Goal: Task Accomplishment & Management: Use online tool/utility

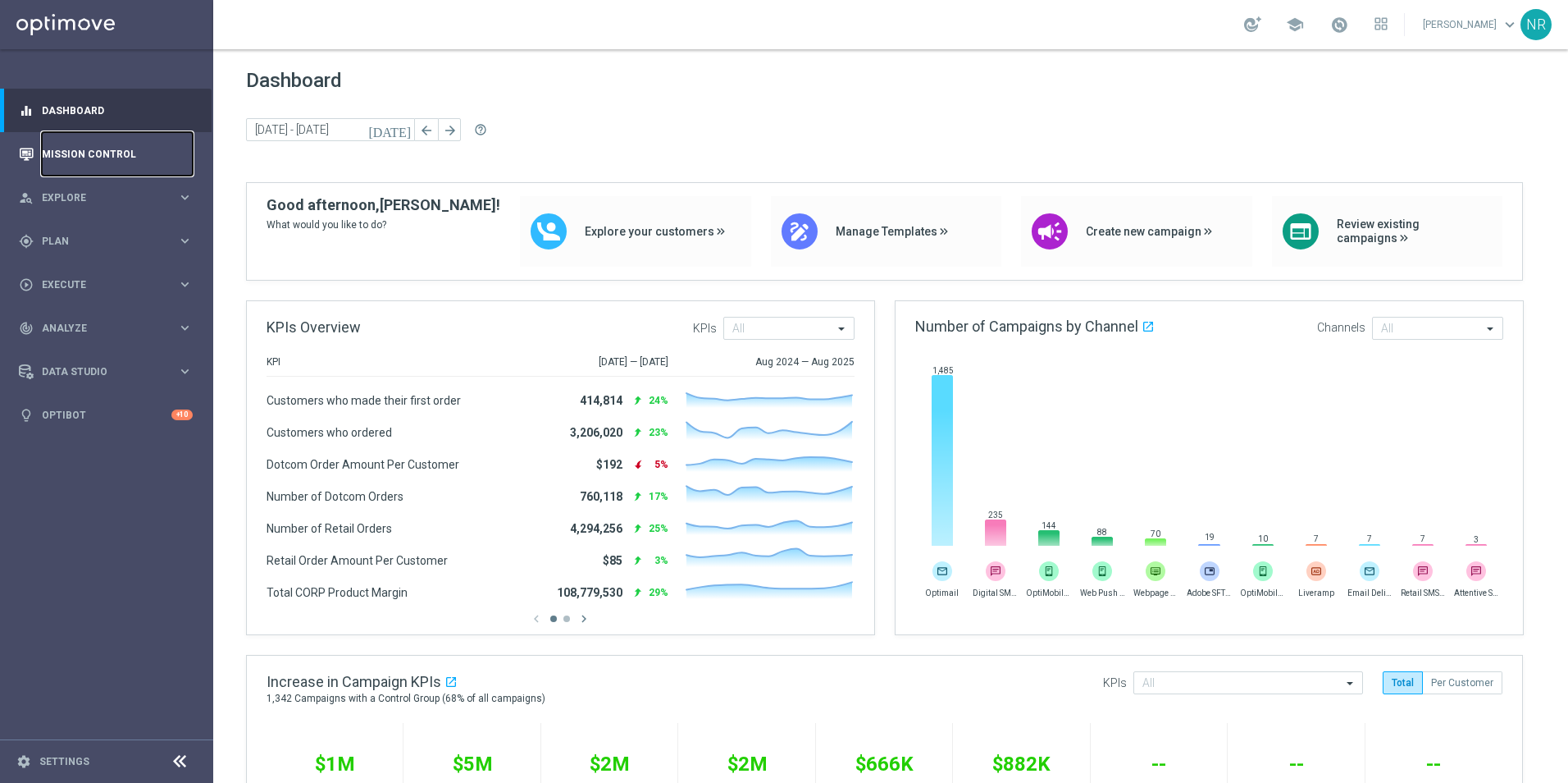
click at [80, 174] on link "Mission Control" at bounding box center [117, 154] width 151 height 44
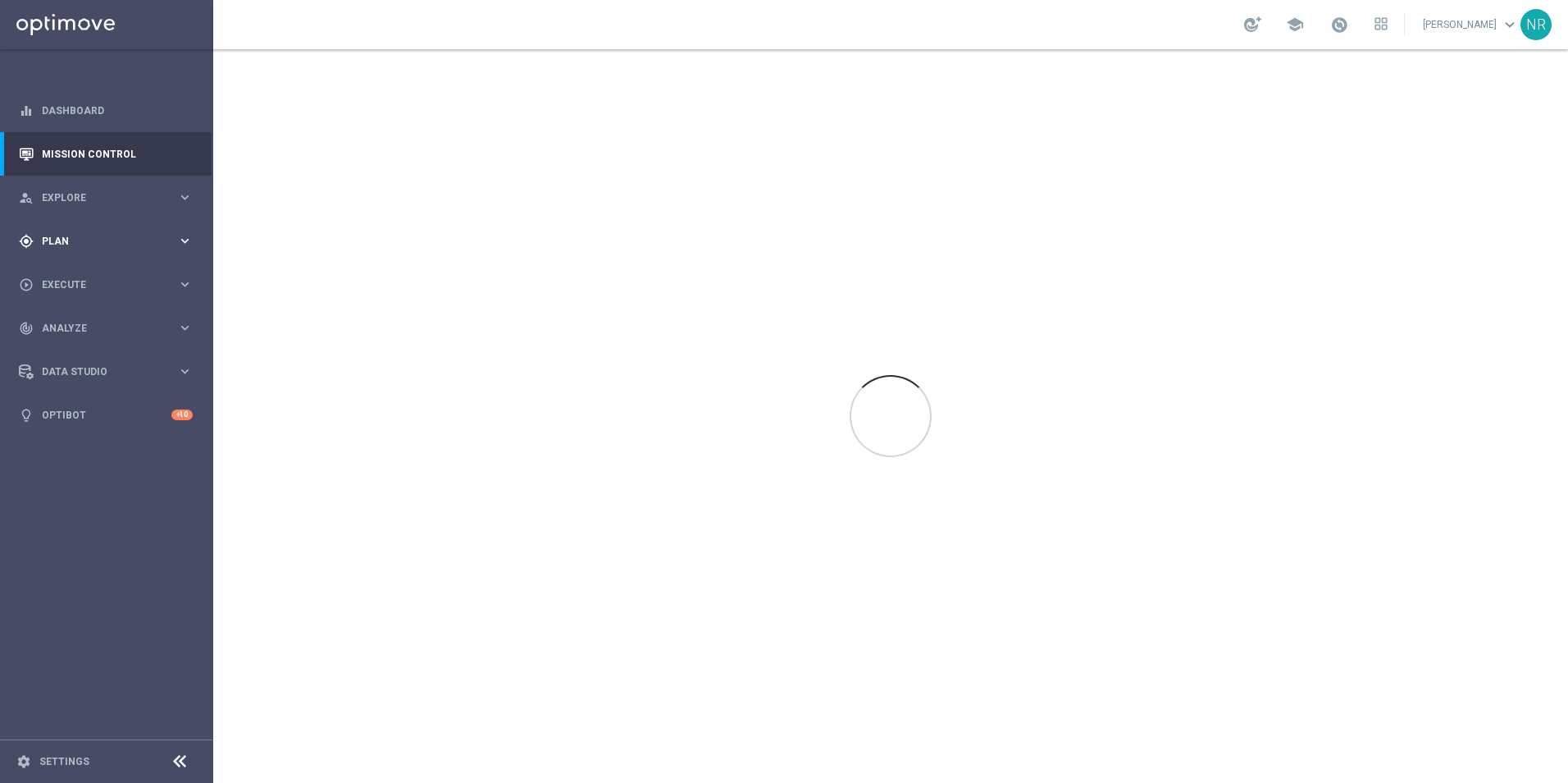
click at [64, 236] on span "Plan" at bounding box center [109, 241] width 135 height 10
click at [81, 273] on link "Target Groups" at bounding box center [107, 274] width 128 height 13
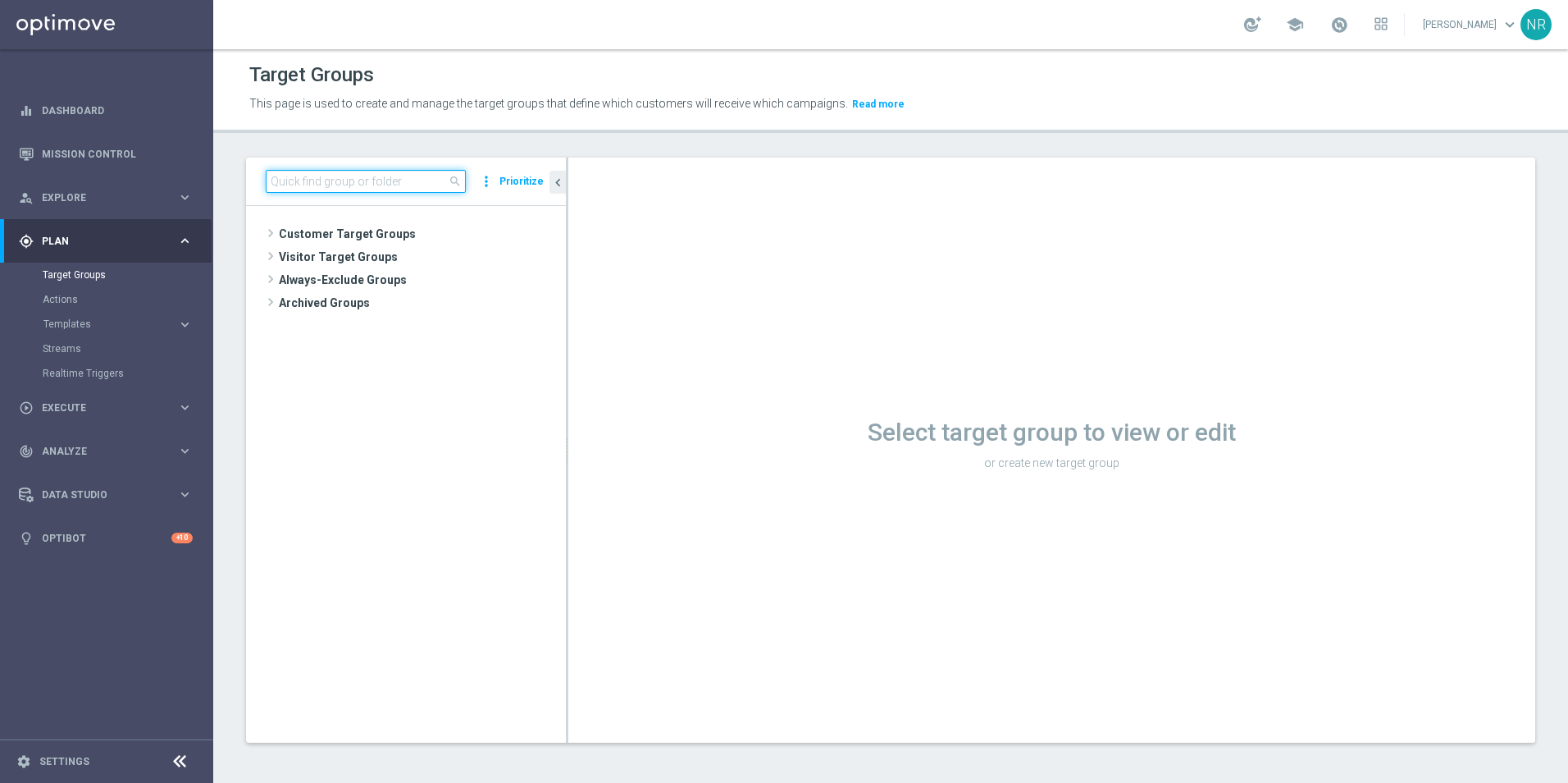
click at [405, 184] on input at bounding box center [366, 181] width 200 height 23
paste input "c"
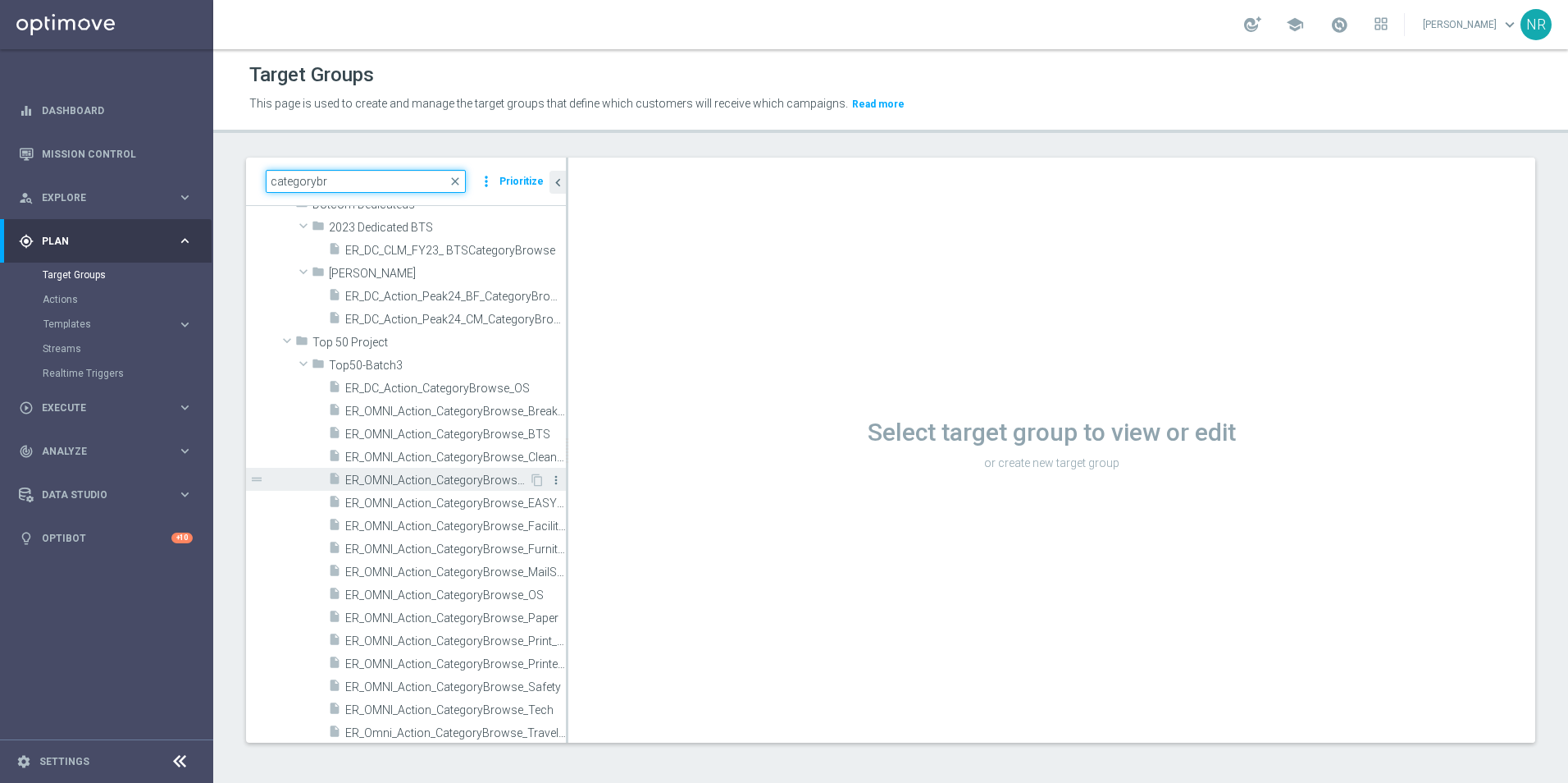
scroll to position [82, 0]
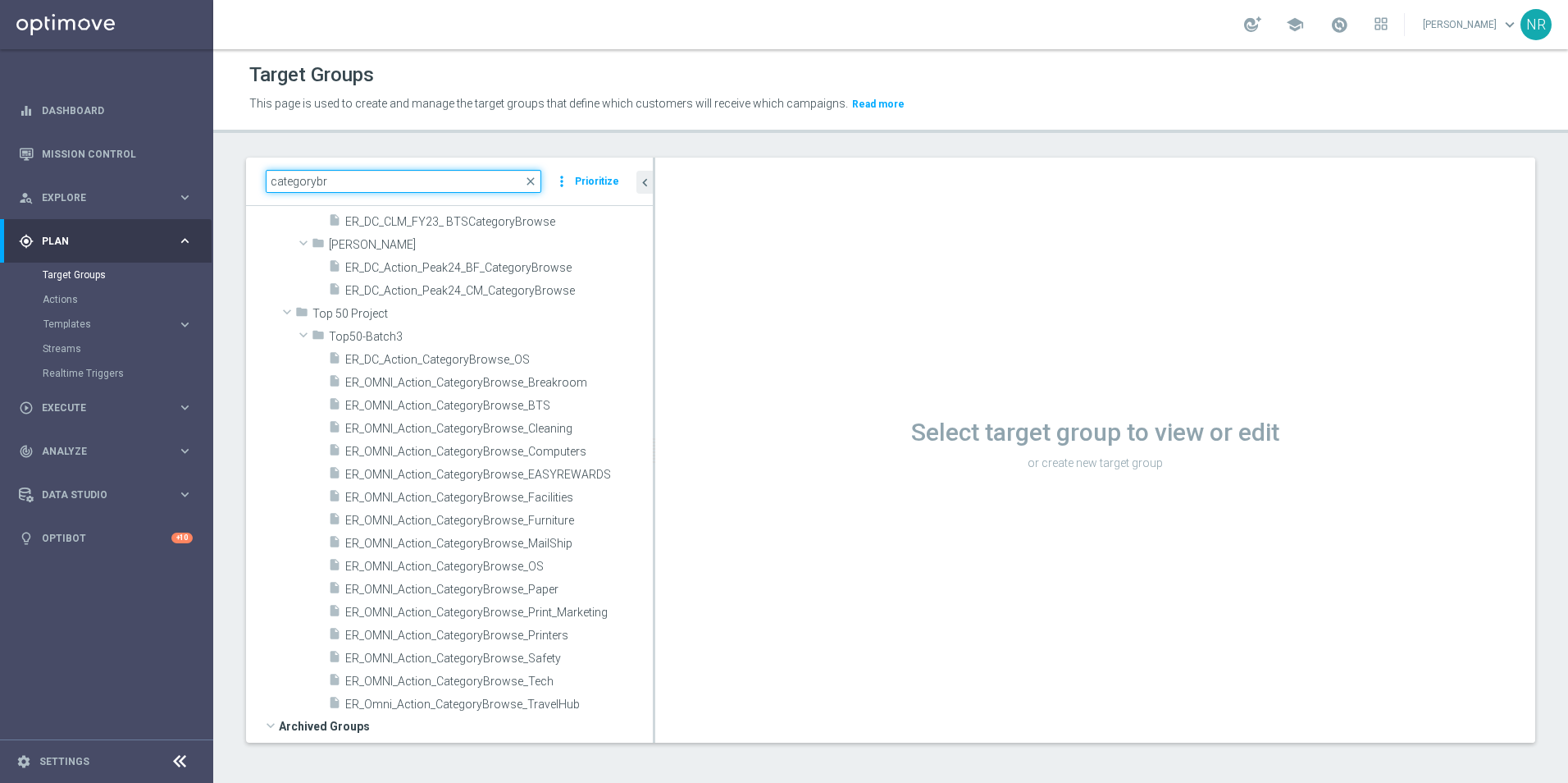
drag, startPoint x: 567, startPoint y: 201, endPoint x: 654, endPoint y: 207, distance: 87.2
click at [654, 207] on div at bounding box center [654, 450] width 3 height 585
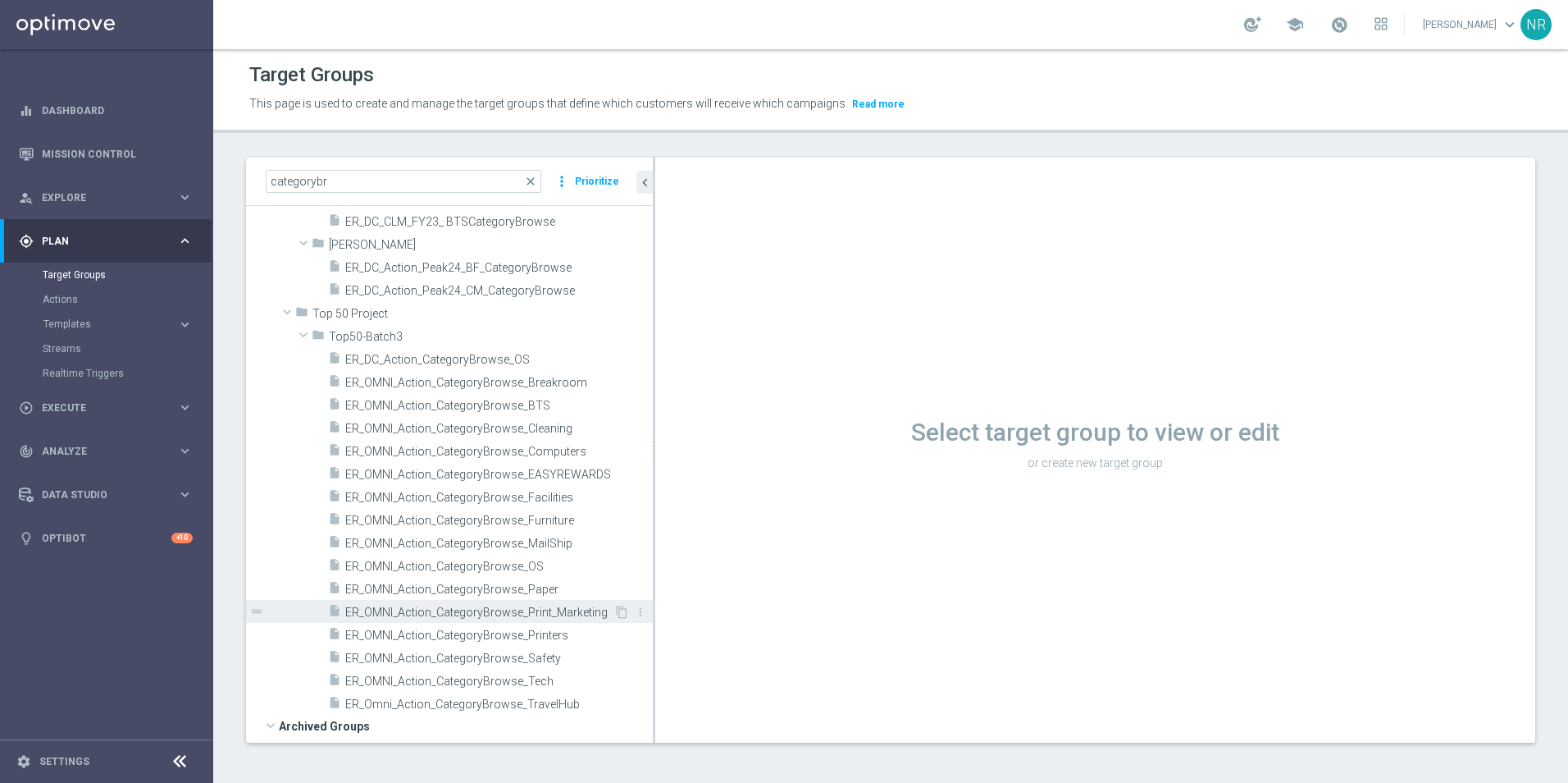
click at [543, 606] on span "ER_OMNI_Action_CategoryBrowse_Print_Marketing" at bounding box center [479, 612] width 268 height 14
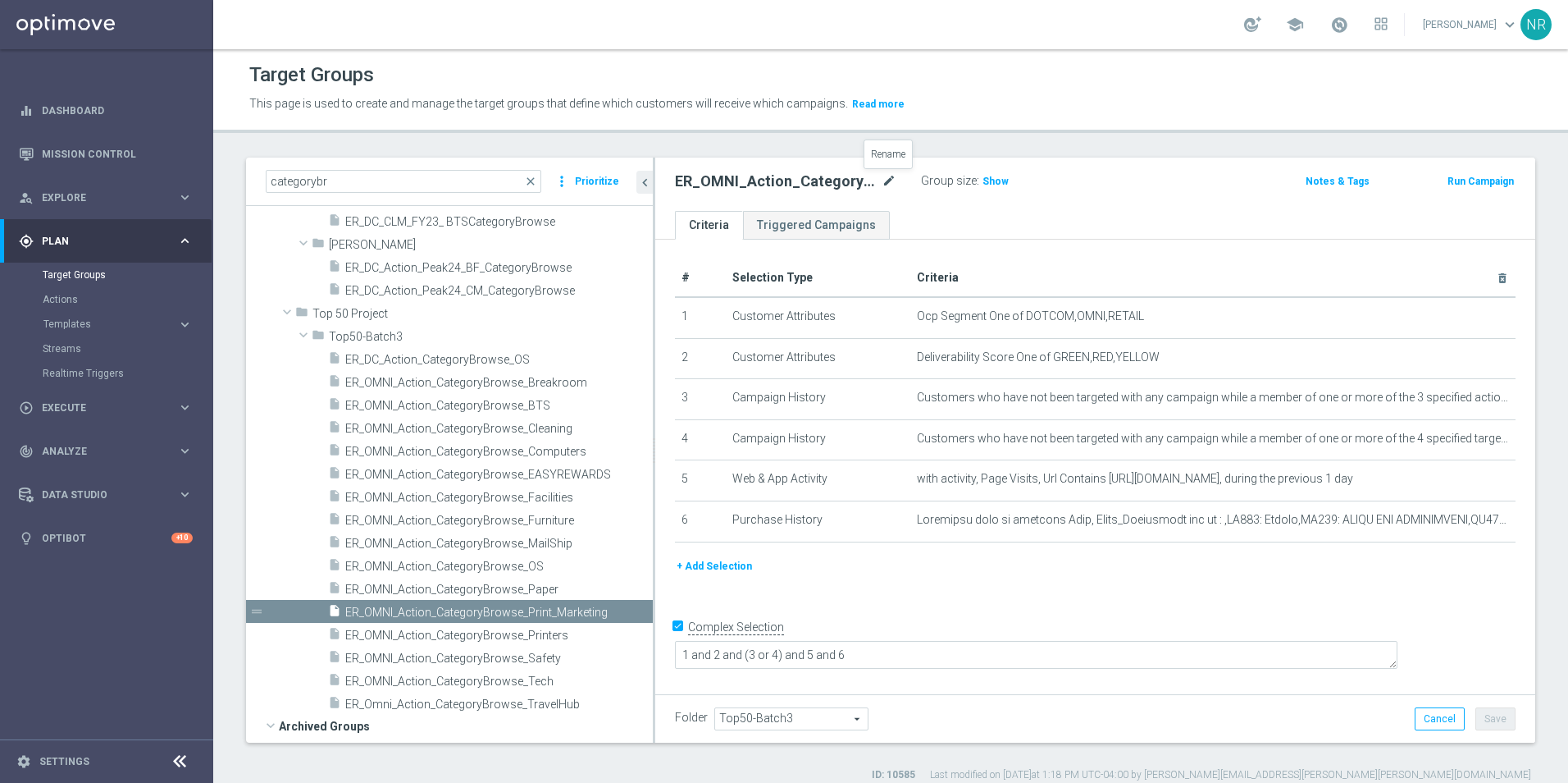
click at [888, 180] on icon "mode_edit" at bounding box center [889, 181] width 15 height 20
click at [372, 179] on input "categorybr" at bounding box center [403, 181] width 276 height 23
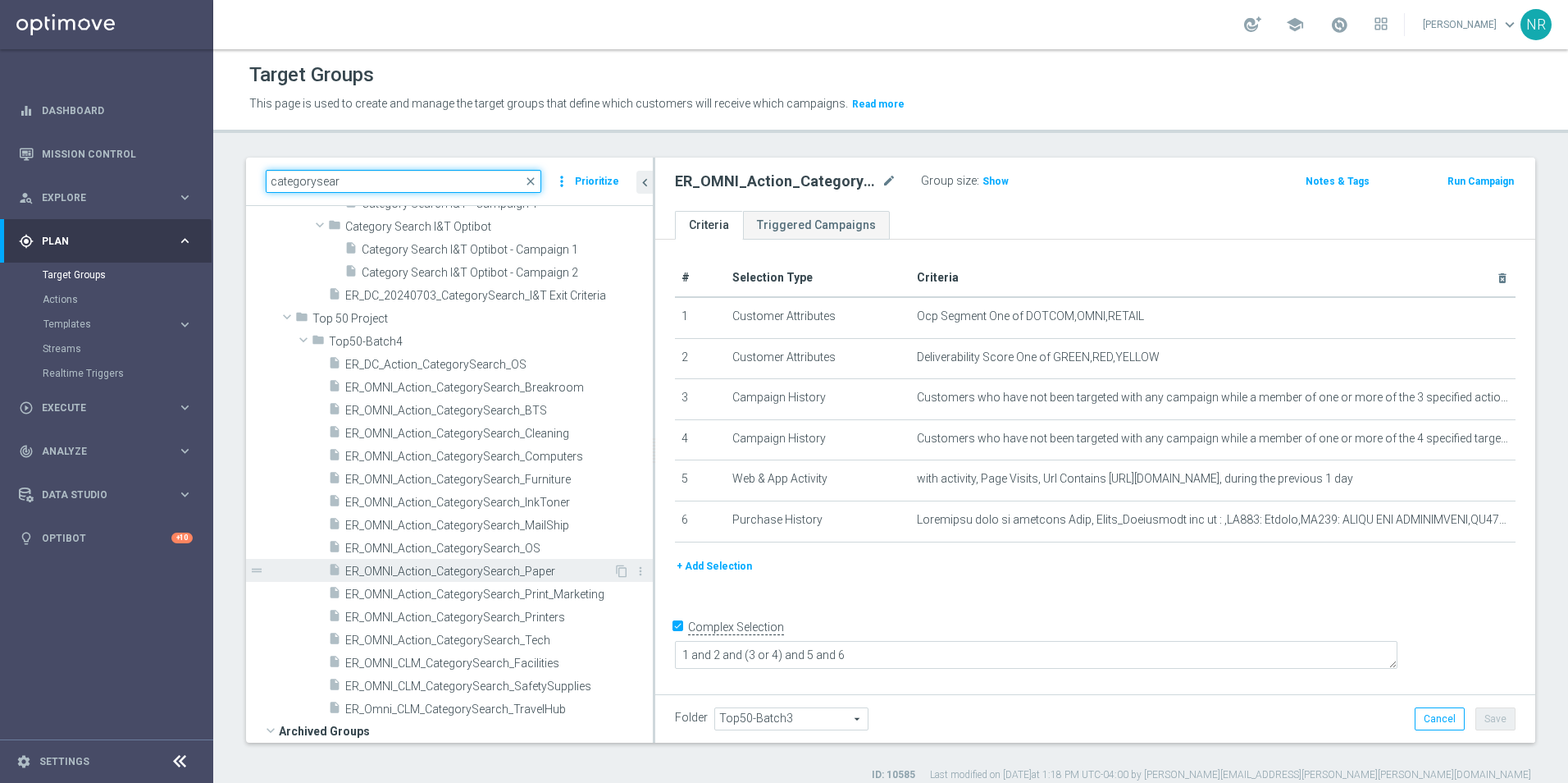
scroll to position [246, 0]
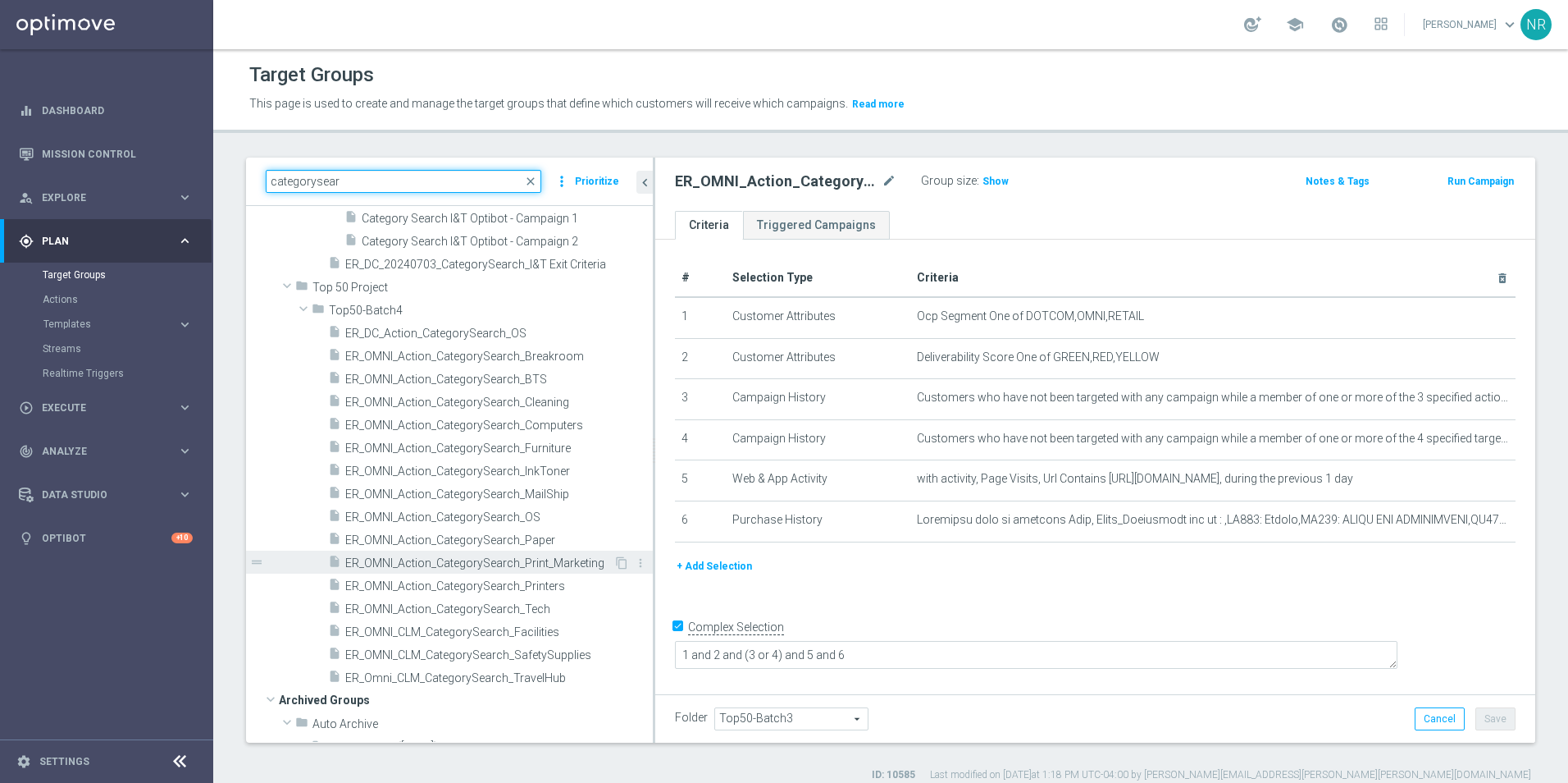
type input "categorysear"
click at [503, 557] on span "ER_OMNI_Action_CategorySearch_Print_Marketing" at bounding box center [479, 563] width 268 height 14
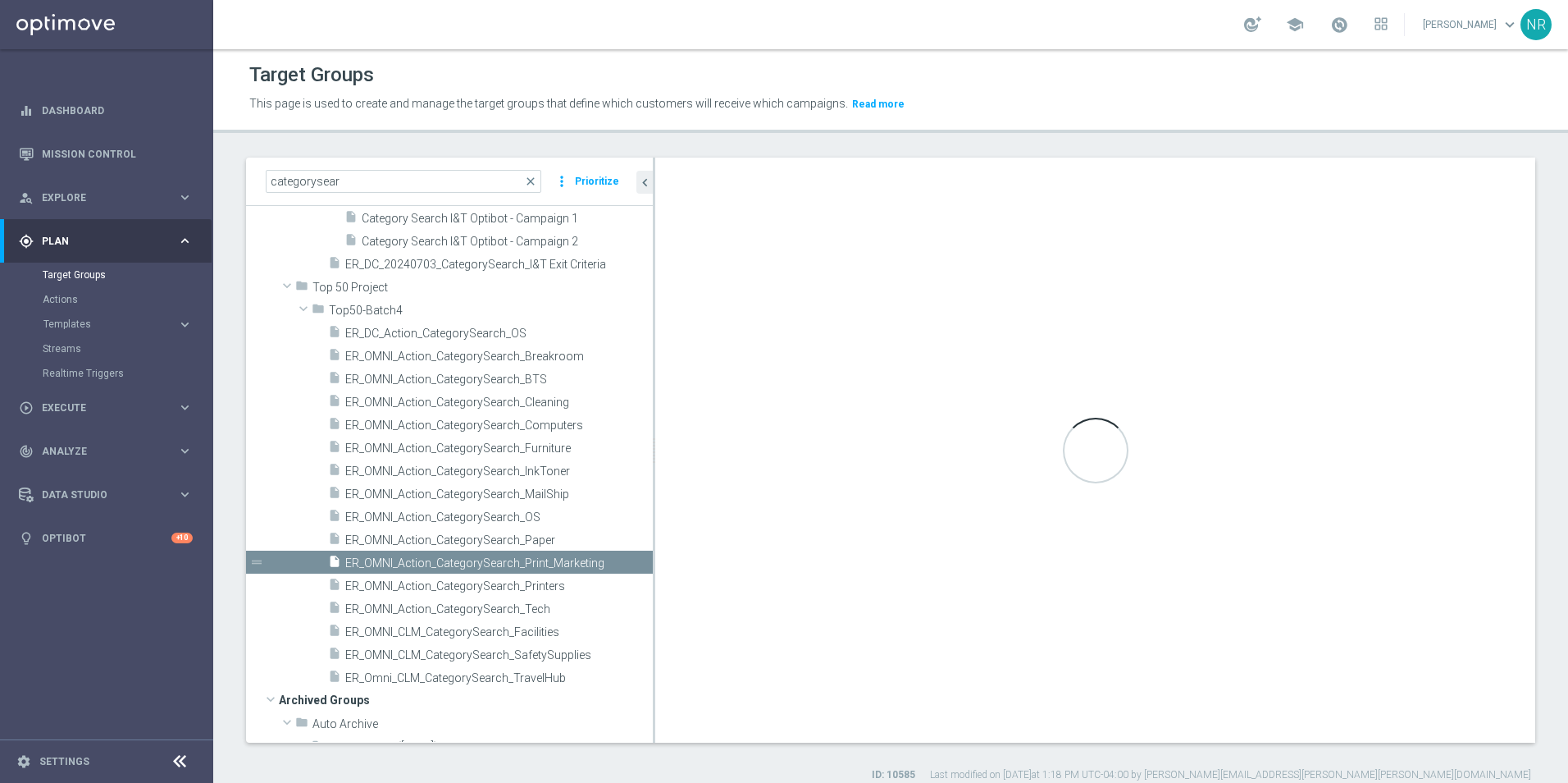
type textarea "1 and 2 and (3 or 4) and 5 and 6 and 7 and 8"
type input "Top50-Batch4"
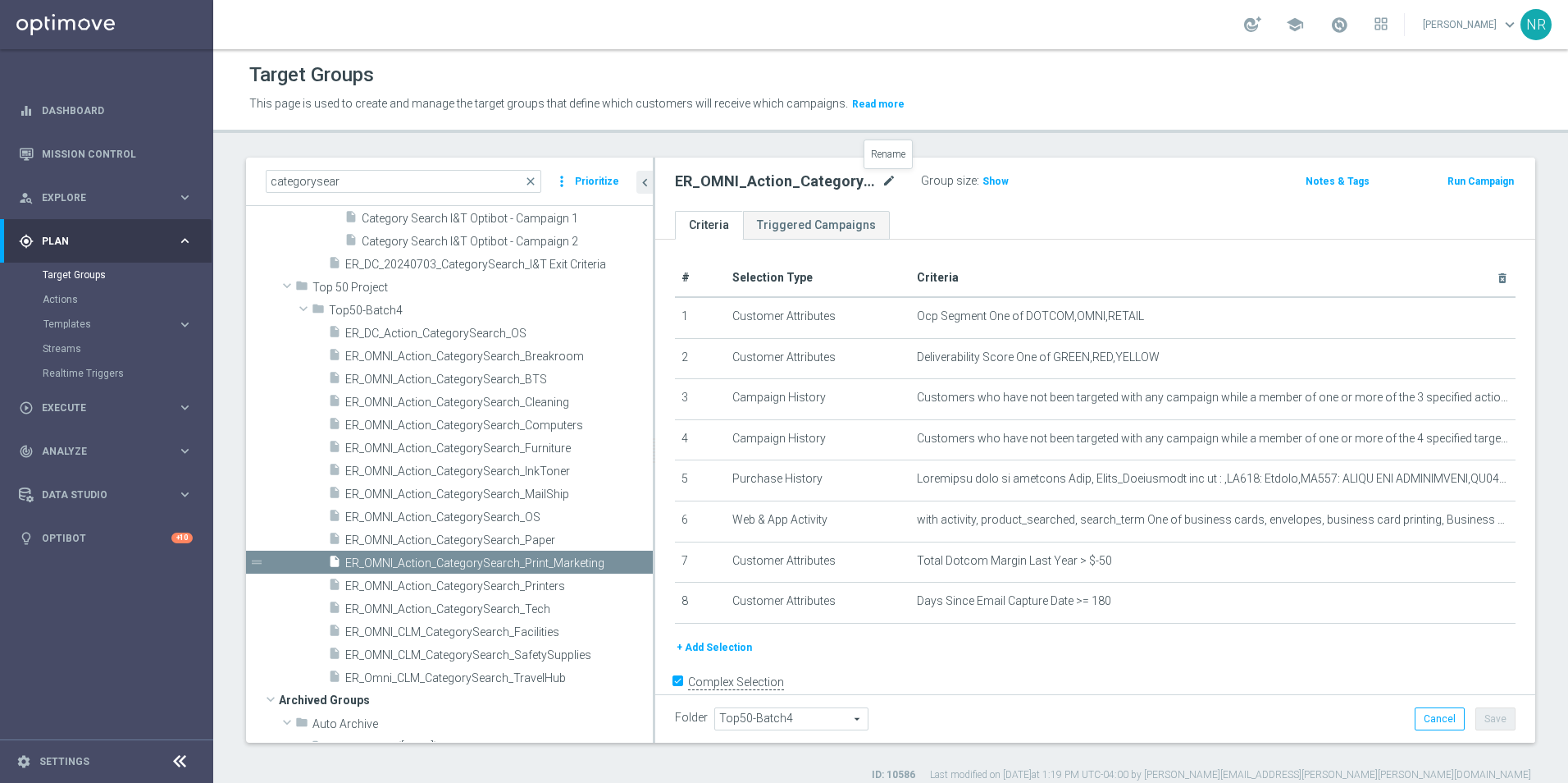
click at [888, 180] on icon "mode_edit" at bounding box center [889, 181] width 15 height 20
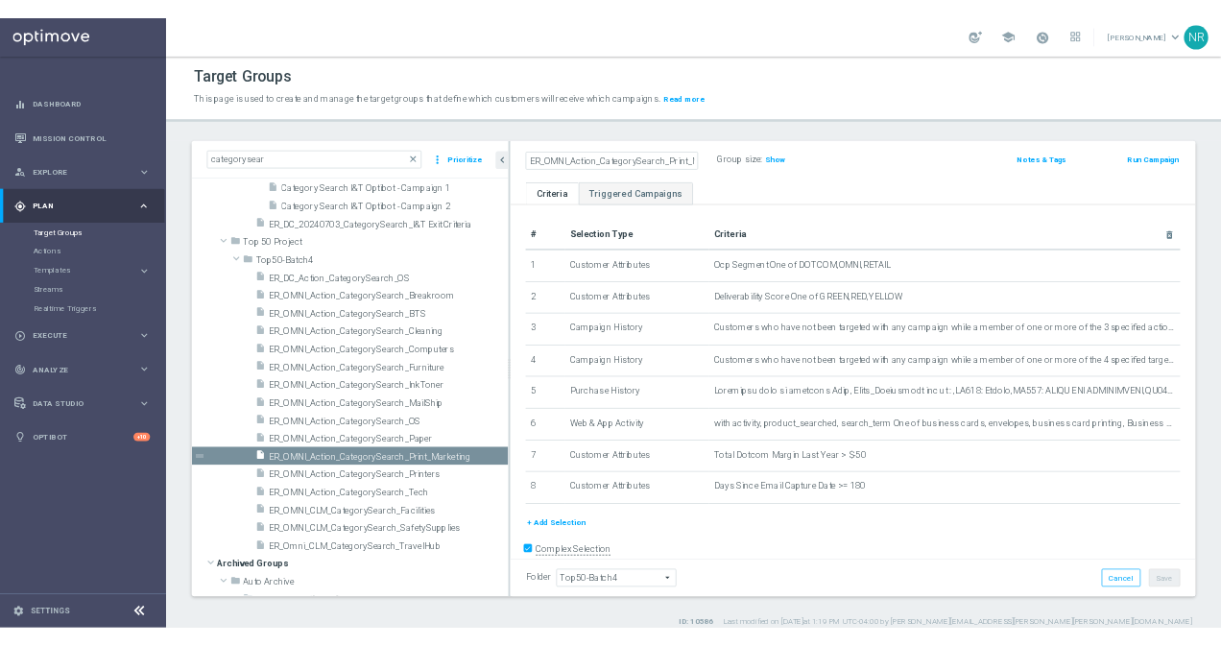
scroll to position [0, 49]
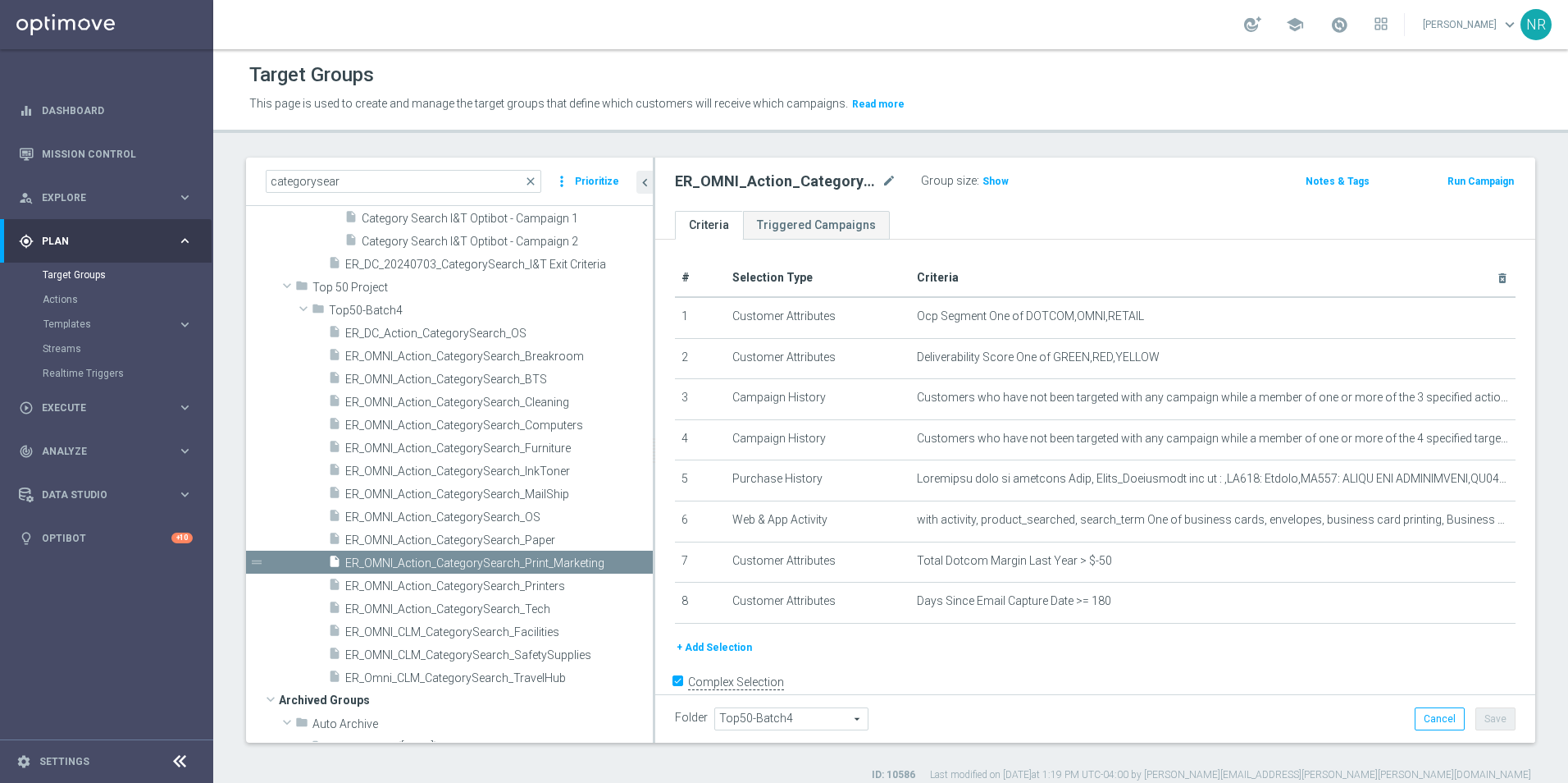
click at [699, 54] on header "Target Groups This page is used to create and manage the target groups that def…" at bounding box center [891, 91] width 1355 height 84
click at [1142, 168] on div "ER_OMNI_Action_CategorySearch_Print_Marketing mode_edit Group size : Show Notes…" at bounding box center [1095, 184] width 880 height 53
click at [847, 52] on header "Target Groups This page is used to create and manage the target groups that def…" at bounding box center [891, 91] width 1355 height 84
drag, startPoint x: 932, startPoint y: 31, endPoint x: 817, endPoint y: 58, distance: 118.1
click at [818, 57] on header "Target Groups This page is used to create and manage the target groups that def…" at bounding box center [891, 91] width 1355 height 84
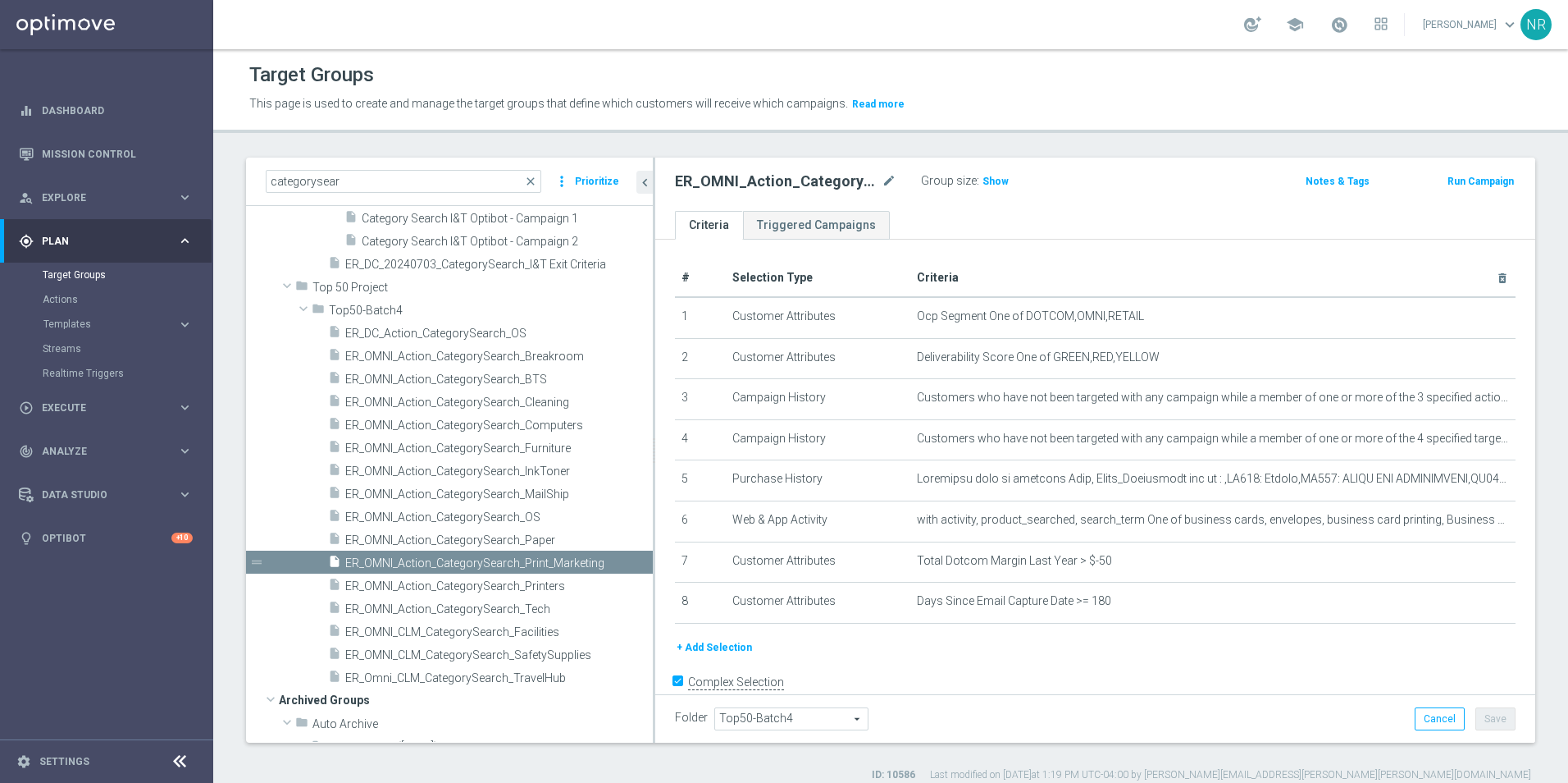
click at [813, 42] on div "school [PERSON_NAME] keyboard_arrow_down NR" at bounding box center [891, 25] width 1355 height 50
click at [876, 56] on header "Target Groups This page is used to create and manage the target groups that def…" at bounding box center [891, 91] width 1355 height 84
click at [820, 15] on div "school [PERSON_NAME] keyboard_arrow_down NR" at bounding box center [891, 25] width 1355 height 50
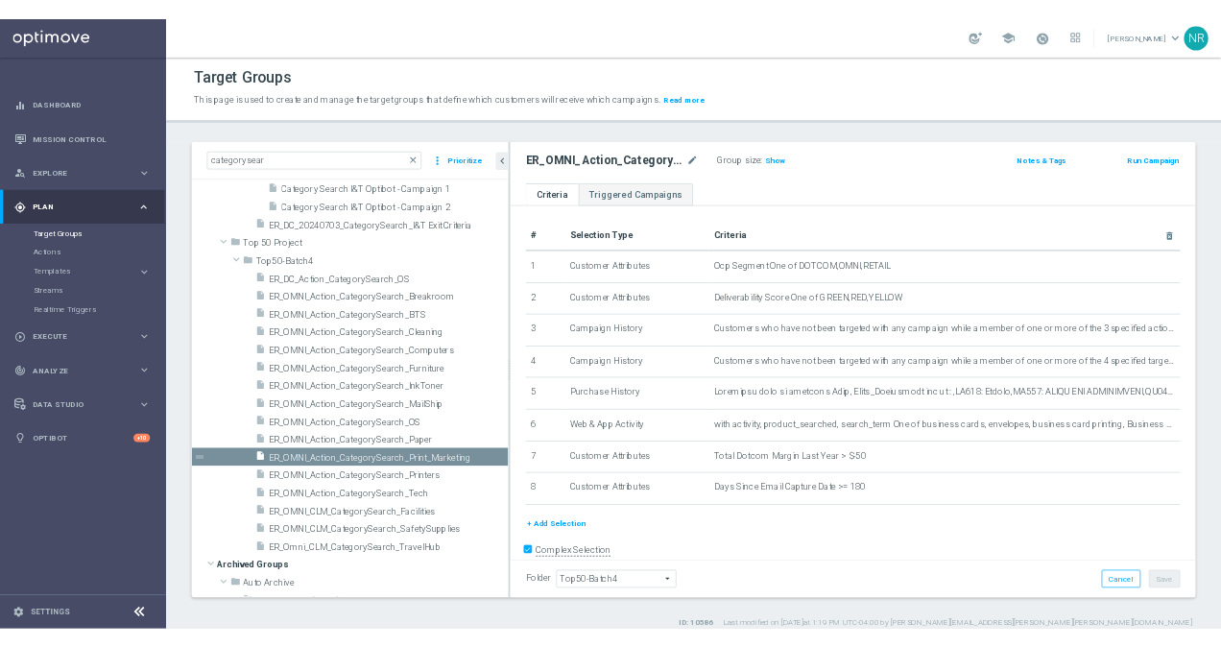
scroll to position [288, 0]
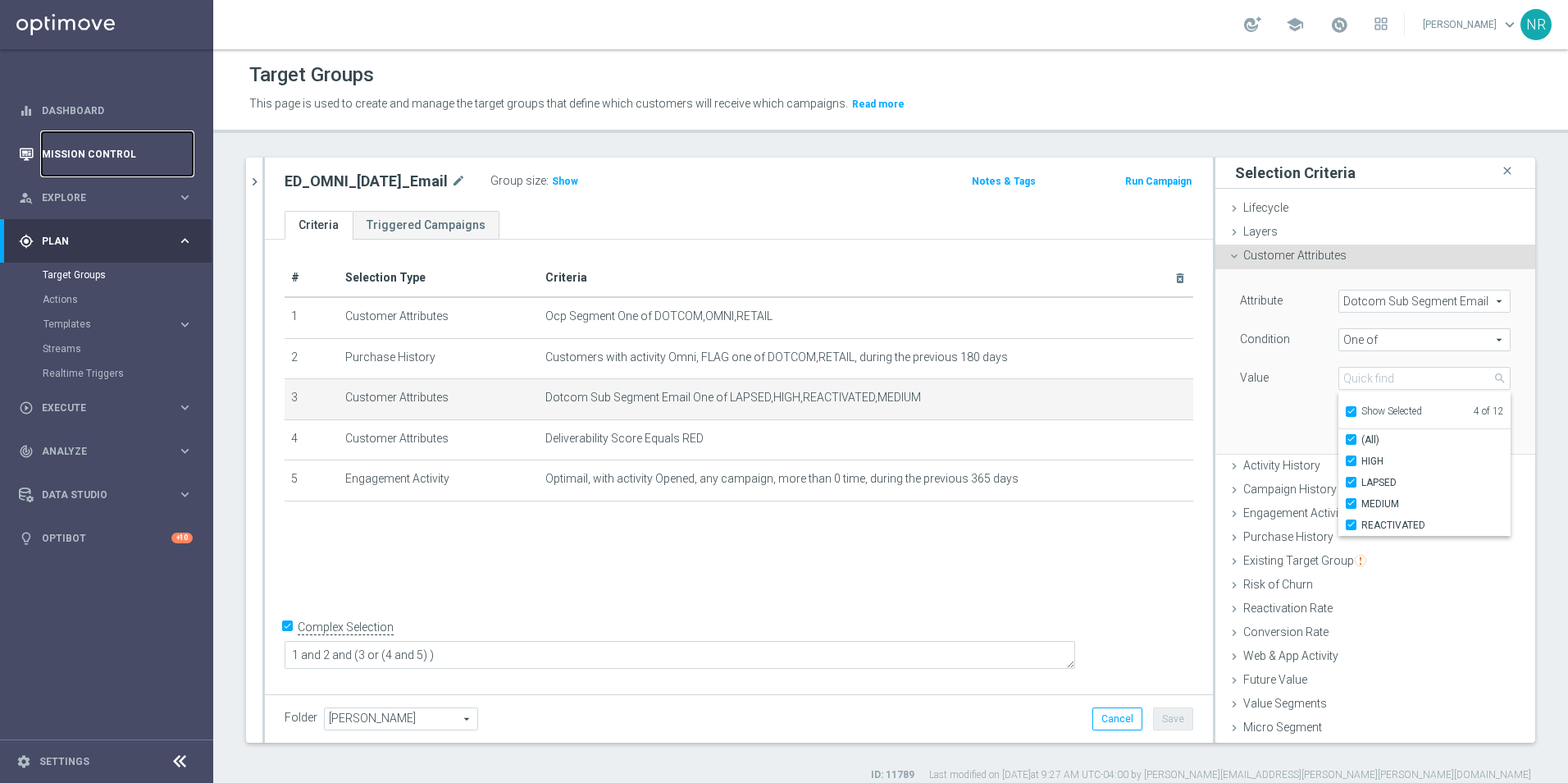
drag, startPoint x: 0, startPoint y: 0, endPoint x: 174, endPoint y: 150, distance: 229.7
click at [132, 155] on link "Mission Control" at bounding box center [117, 154] width 151 height 44
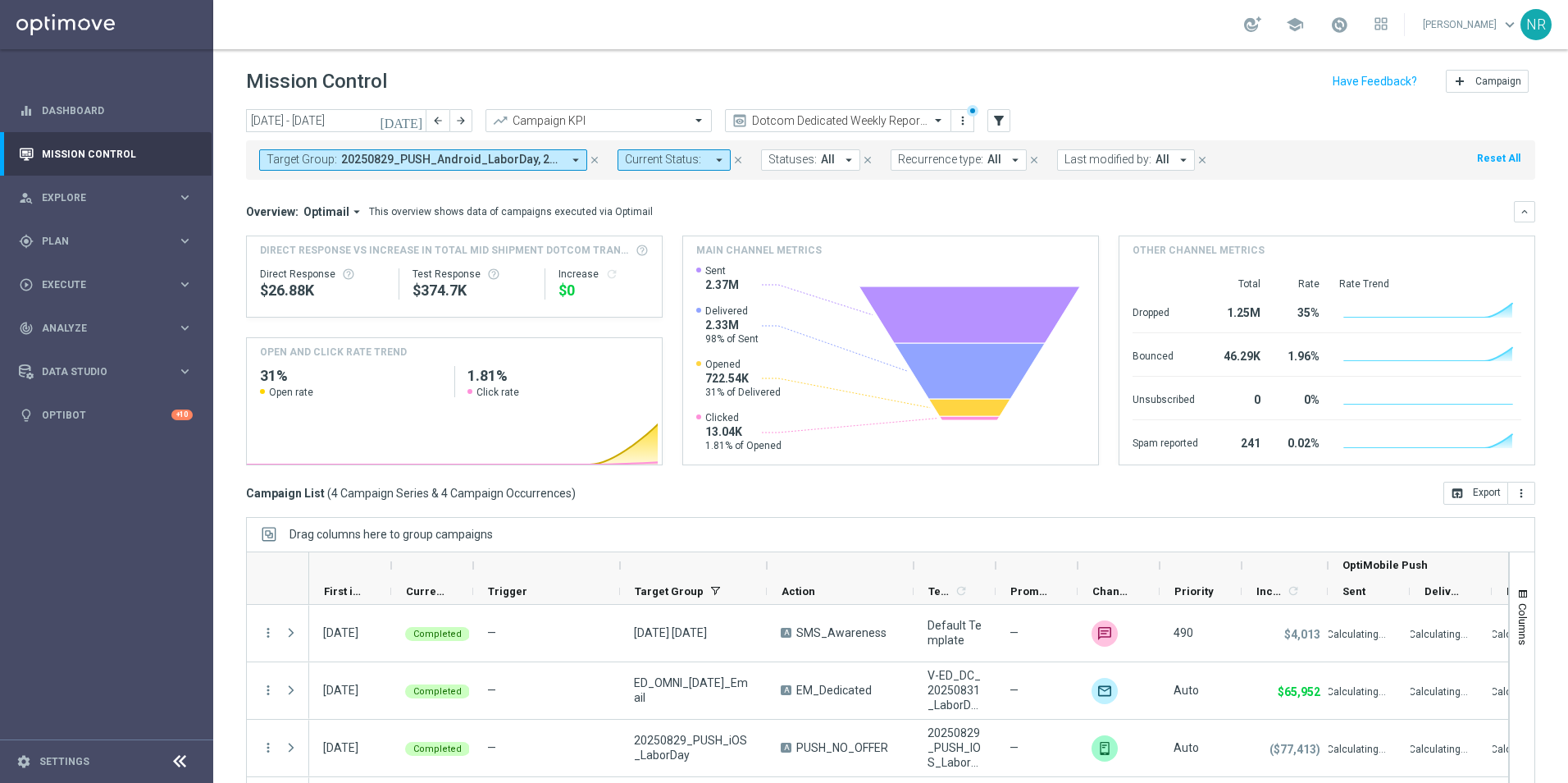
click at [563, 158] on button "Target Group: 20250829_PUSH_Android_LaborDay, 20250829_PUSH_iOS_LaborDay, 8.29.…" at bounding box center [423, 160] width 328 height 21
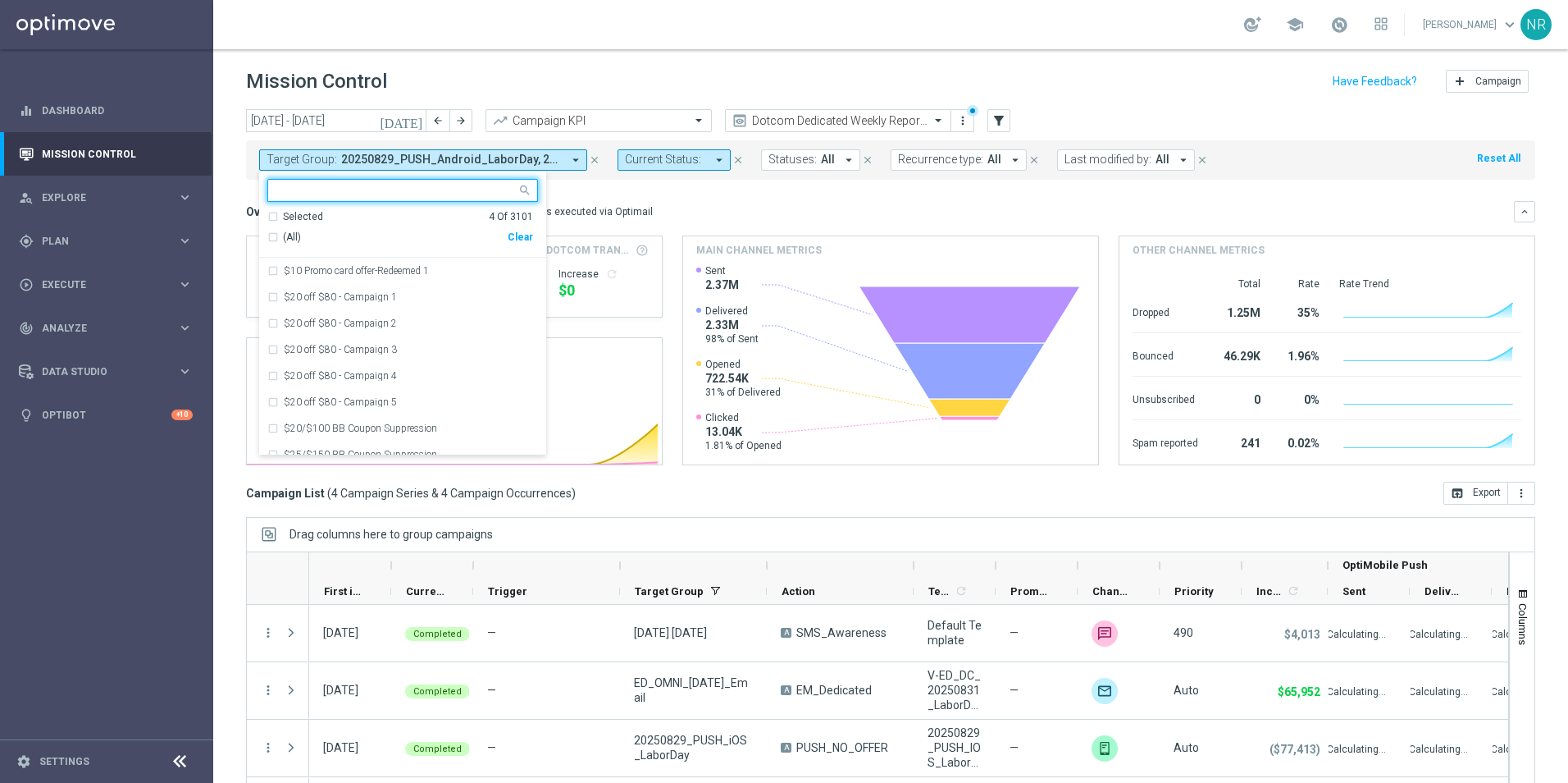
click at [0, 0] on div "Clear" at bounding box center [0, 0] width 0 height 0
click at [402, 190] on input "text" at bounding box center [396, 191] width 240 height 14
paste input "ER_OMNI_Action_CategoryBrowse_Print_Marketing"
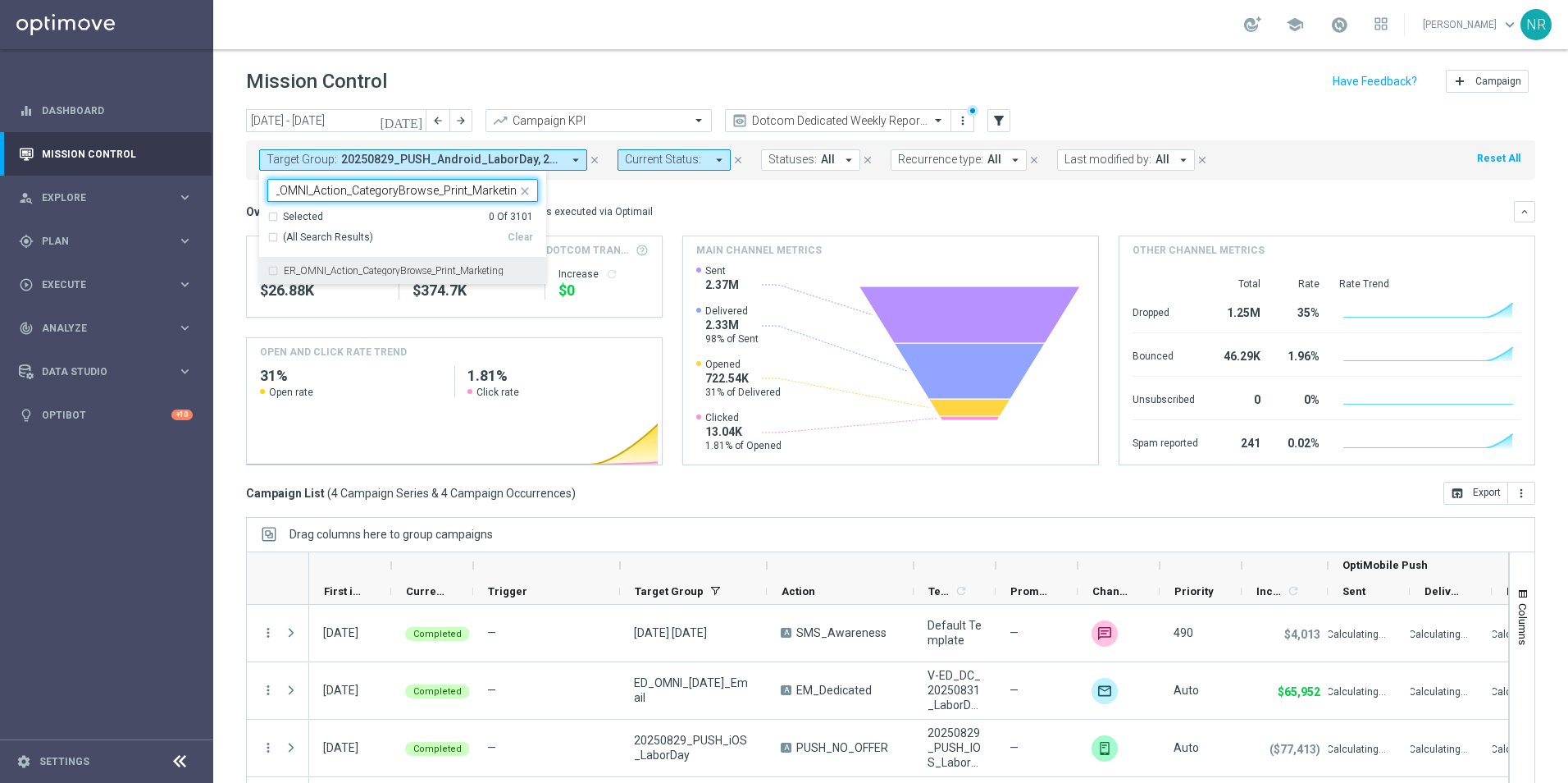
click at [444, 267] on label "ER_OMNI_Action_CategoryBrowse_Print_Marketing" at bounding box center [393, 271] width 220 height 10
type input "ER_OMNI_Action_CategoryBrowse_Print_Marketing"
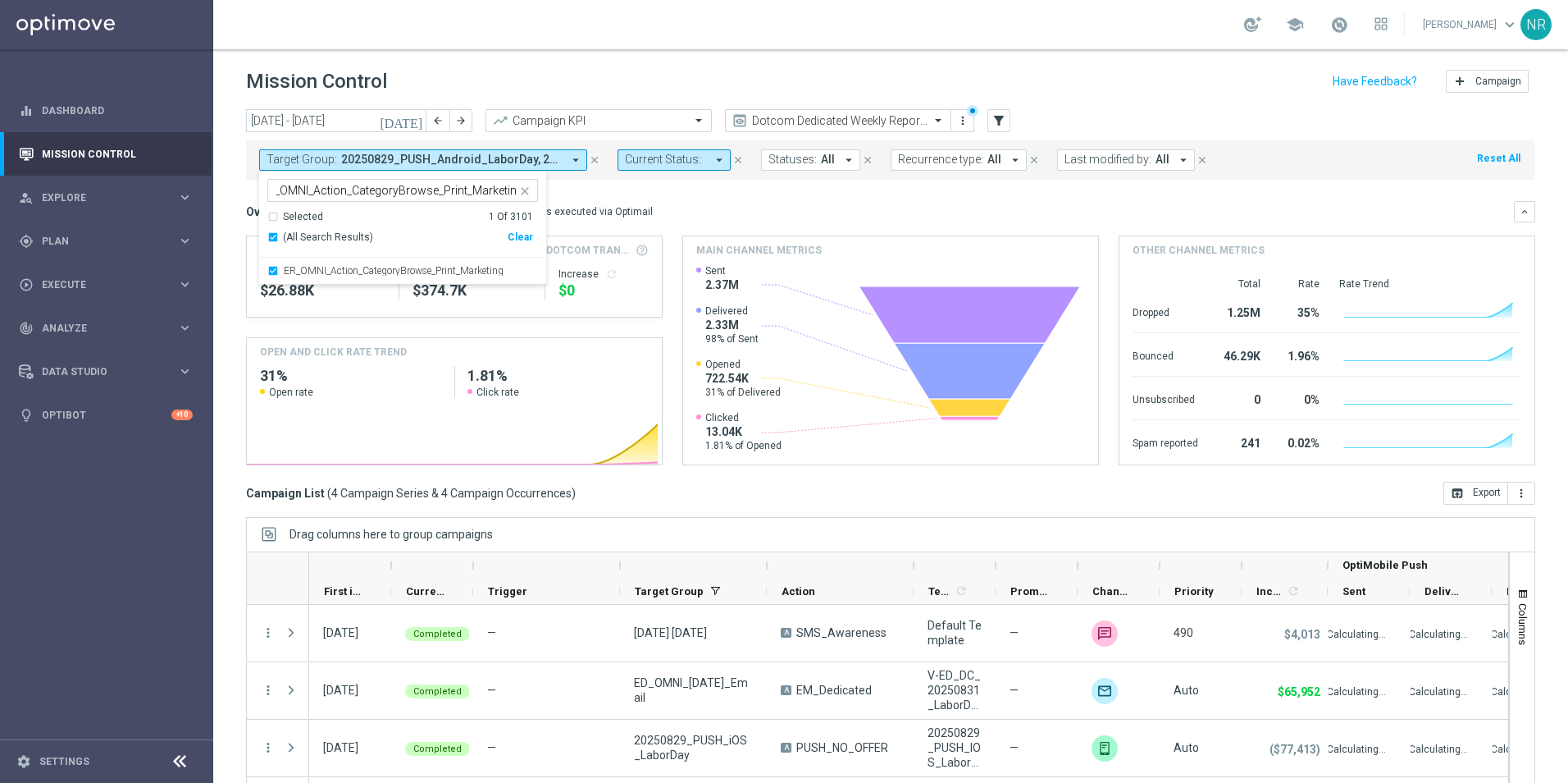
scroll to position [0, 0]
click at [684, 219] on div "To read more about these metrics, click here>>>" at bounding box center [638, 221] width 130 height 43
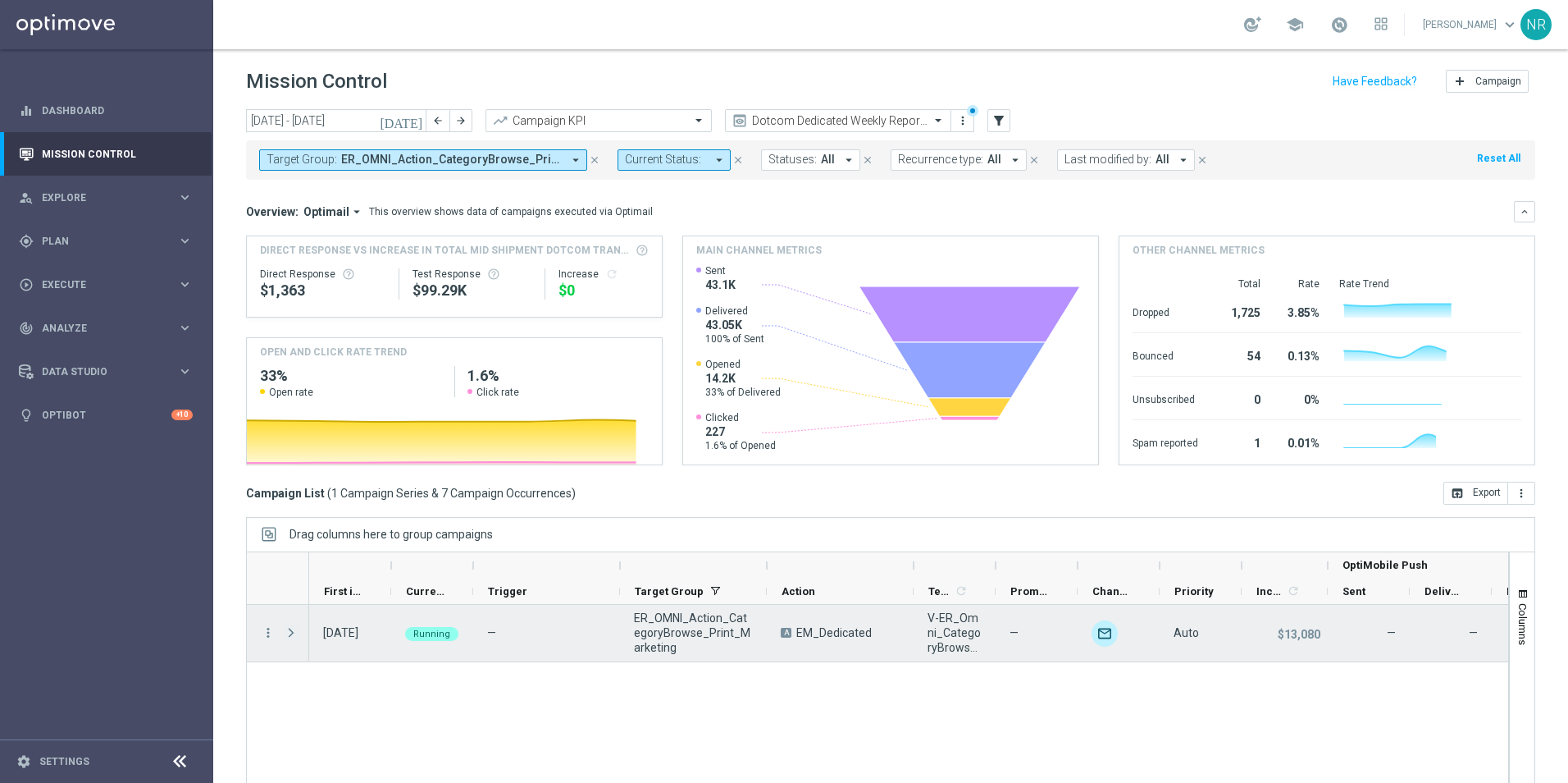
click at [295, 627] on span "Press SPACE to select this row." at bounding box center [291, 632] width 15 height 13
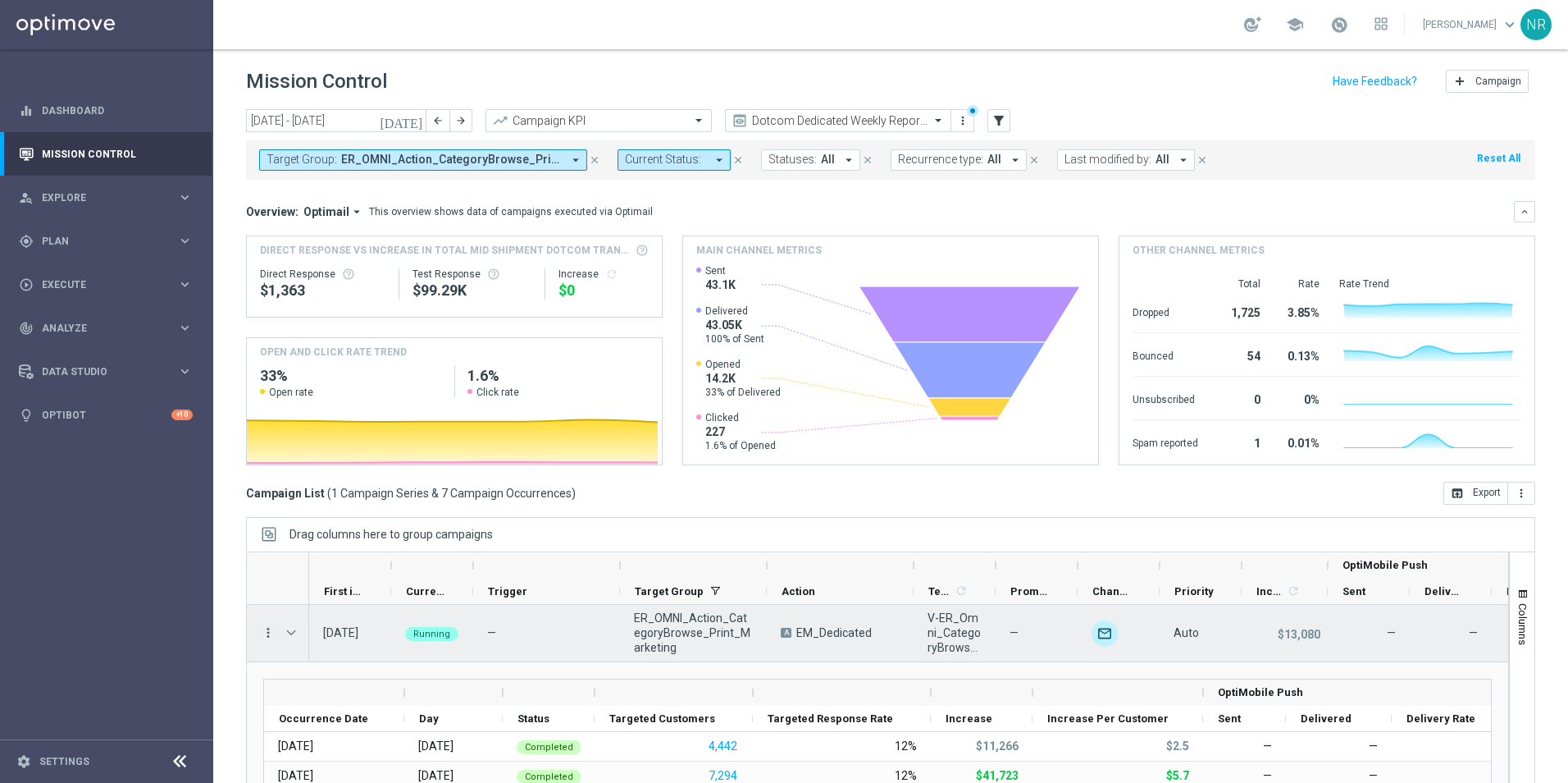
click at [265, 629] on icon "more_vert" at bounding box center [267, 632] width 15 height 15
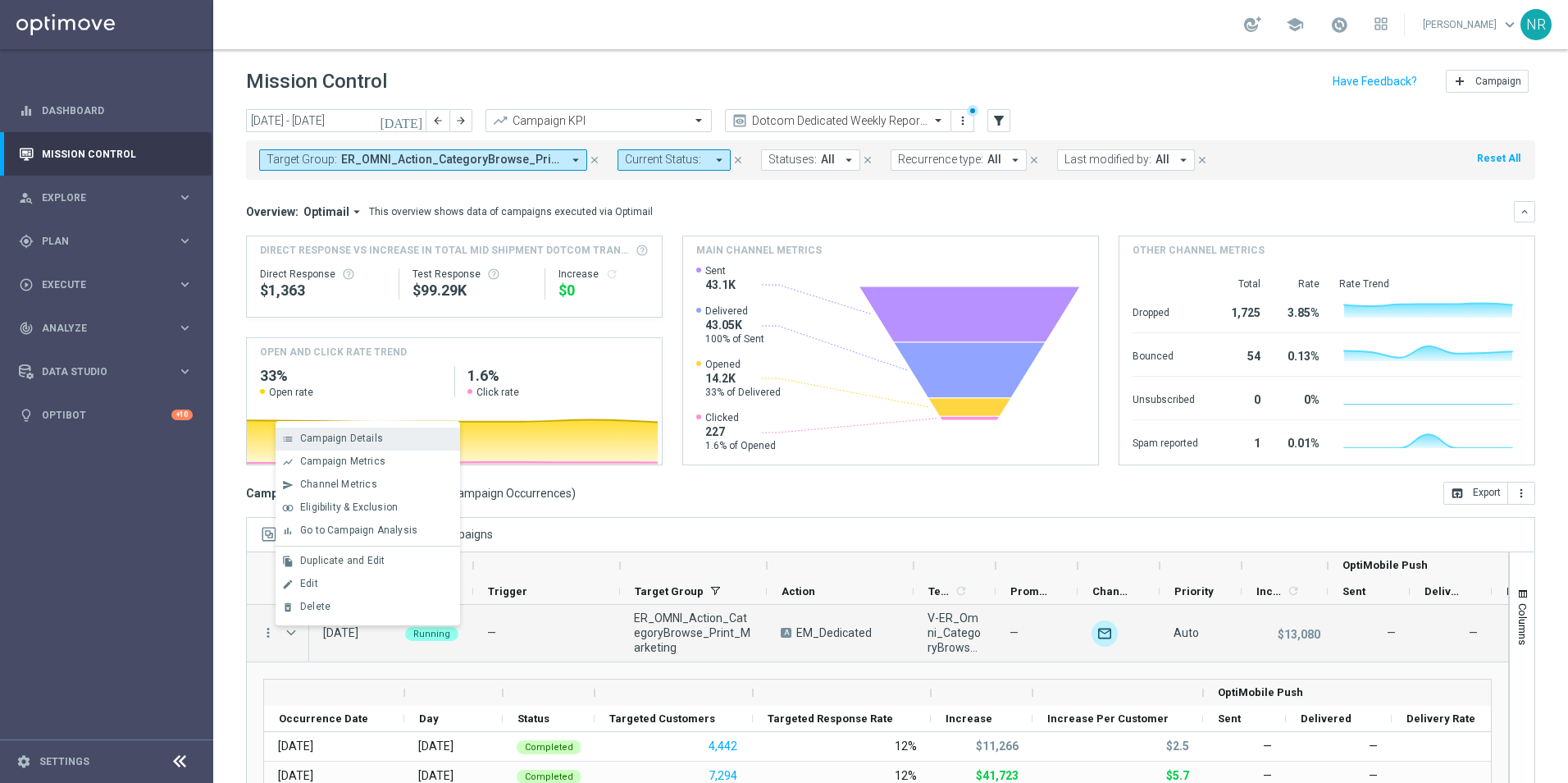
click at [344, 438] on span "Campaign Details" at bounding box center [341, 438] width 83 height 11
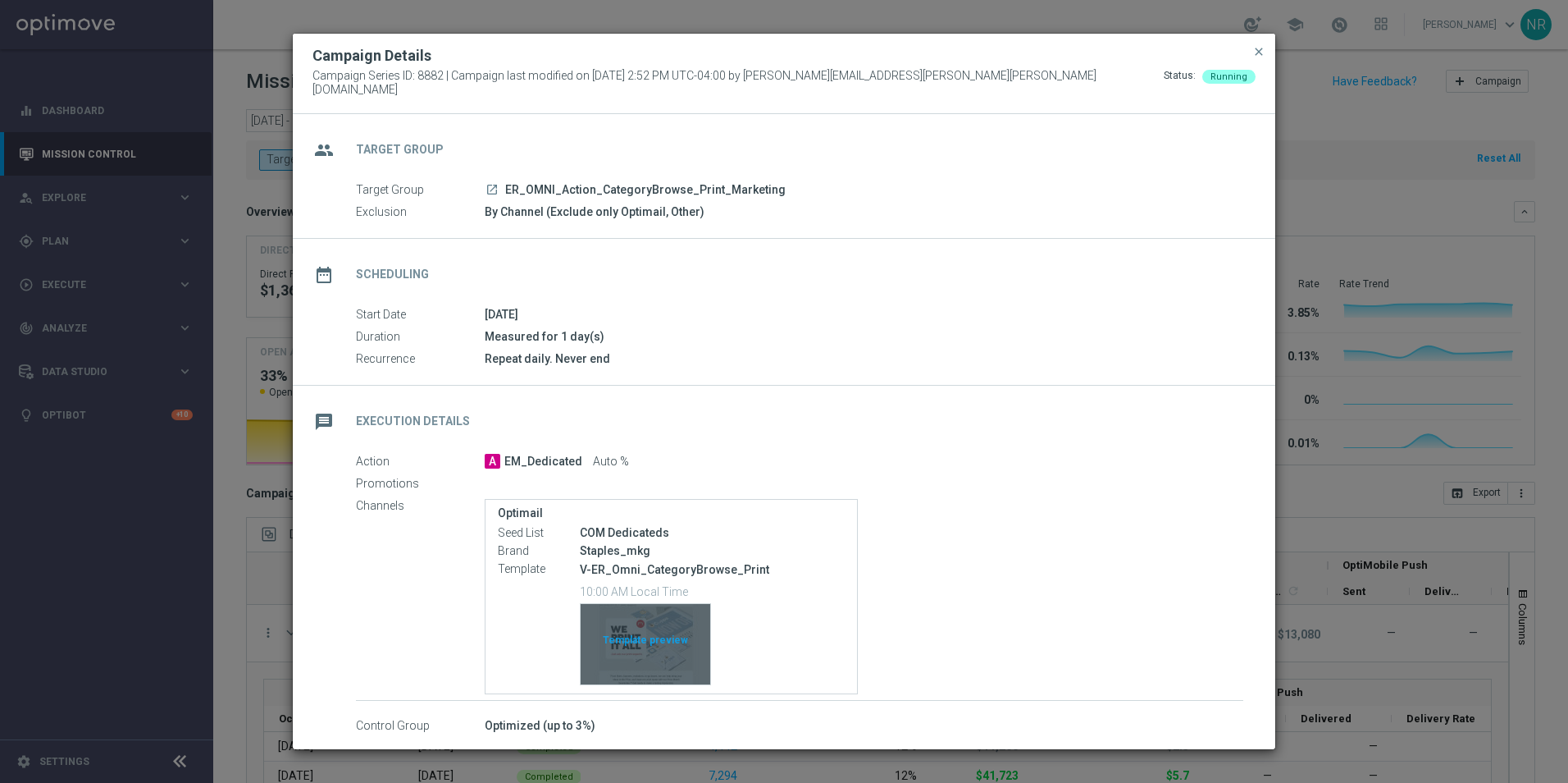
click at [672, 632] on div "Template preview" at bounding box center [646, 645] width 130 height 80
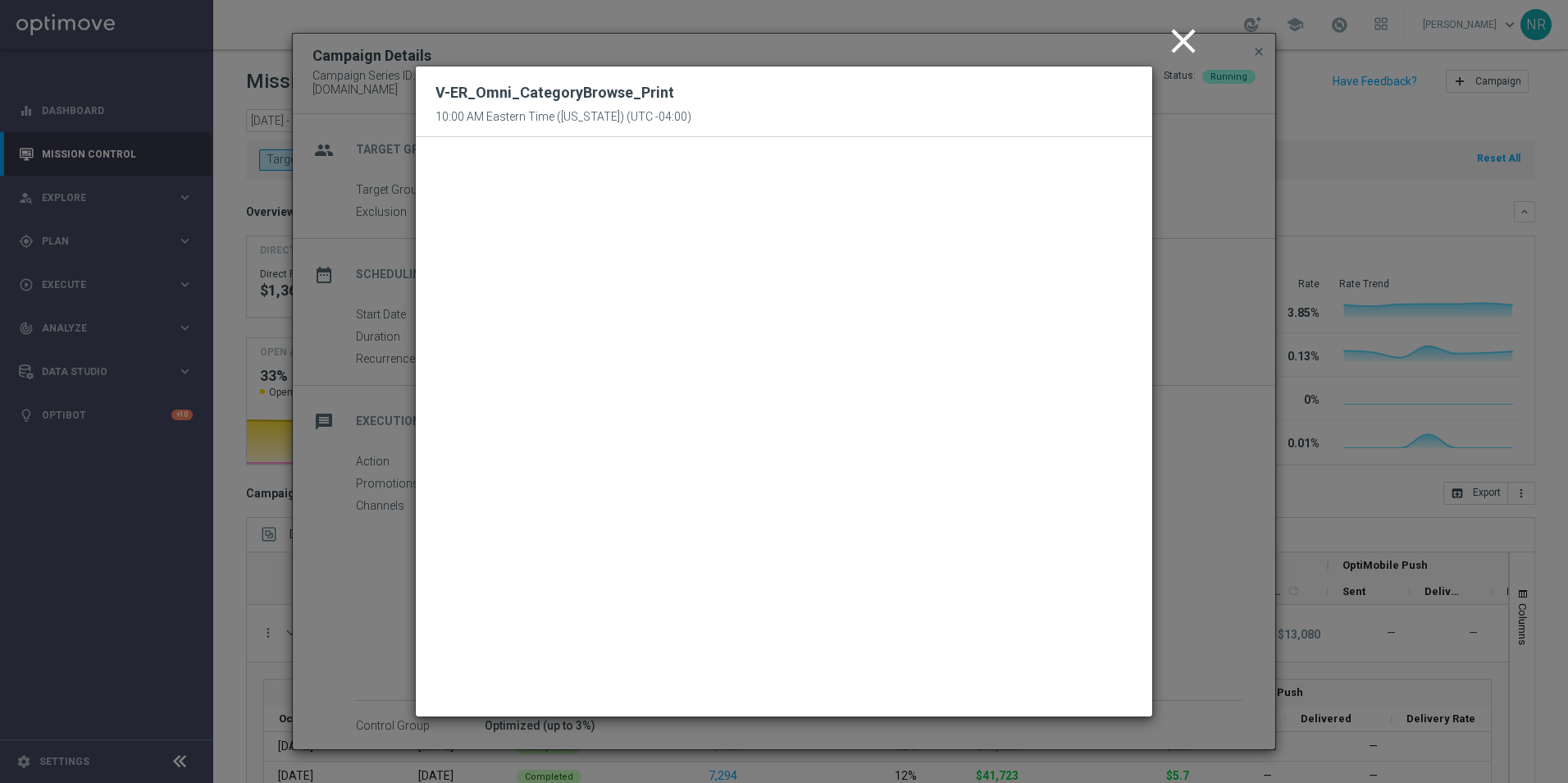
click at [1173, 46] on icon "close" at bounding box center [1183, 41] width 41 height 41
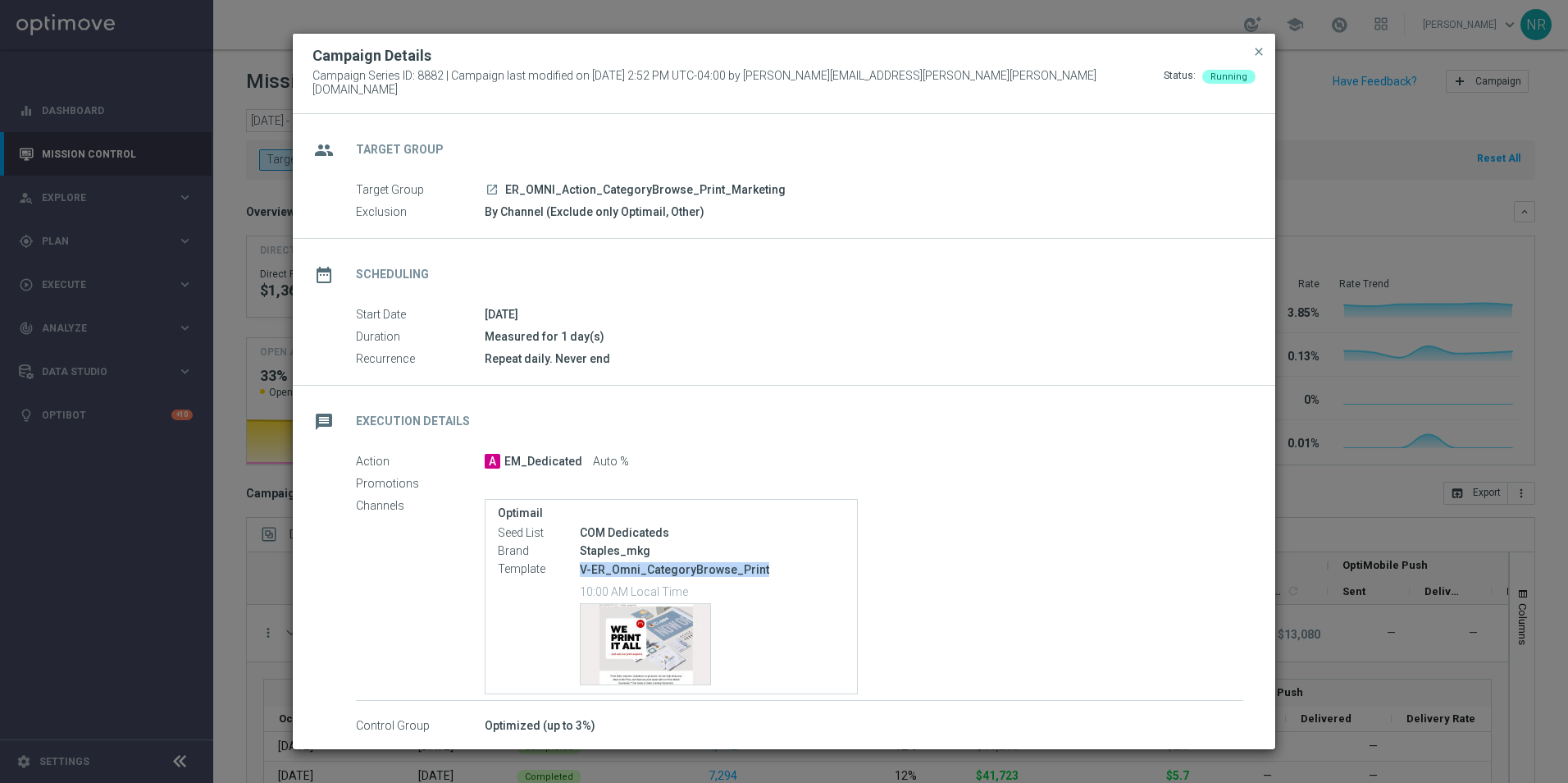
drag, startPoint x: 779, startPoint y: 561, endPoint x: 577, endPoint y: 565, distance: 202.0
click at [577, 565] on div "Template V-ER_Omni_CategoryBrowse_Print 10:00 AM Local Time Template preview" at bounding box center [672, 624] width 347 height 127
copy div "V-ER_Omni_CategoryBrowse_Print"
click at [1254, 57] on span "close" at bounding box center [1259, 51] width 13 height 13
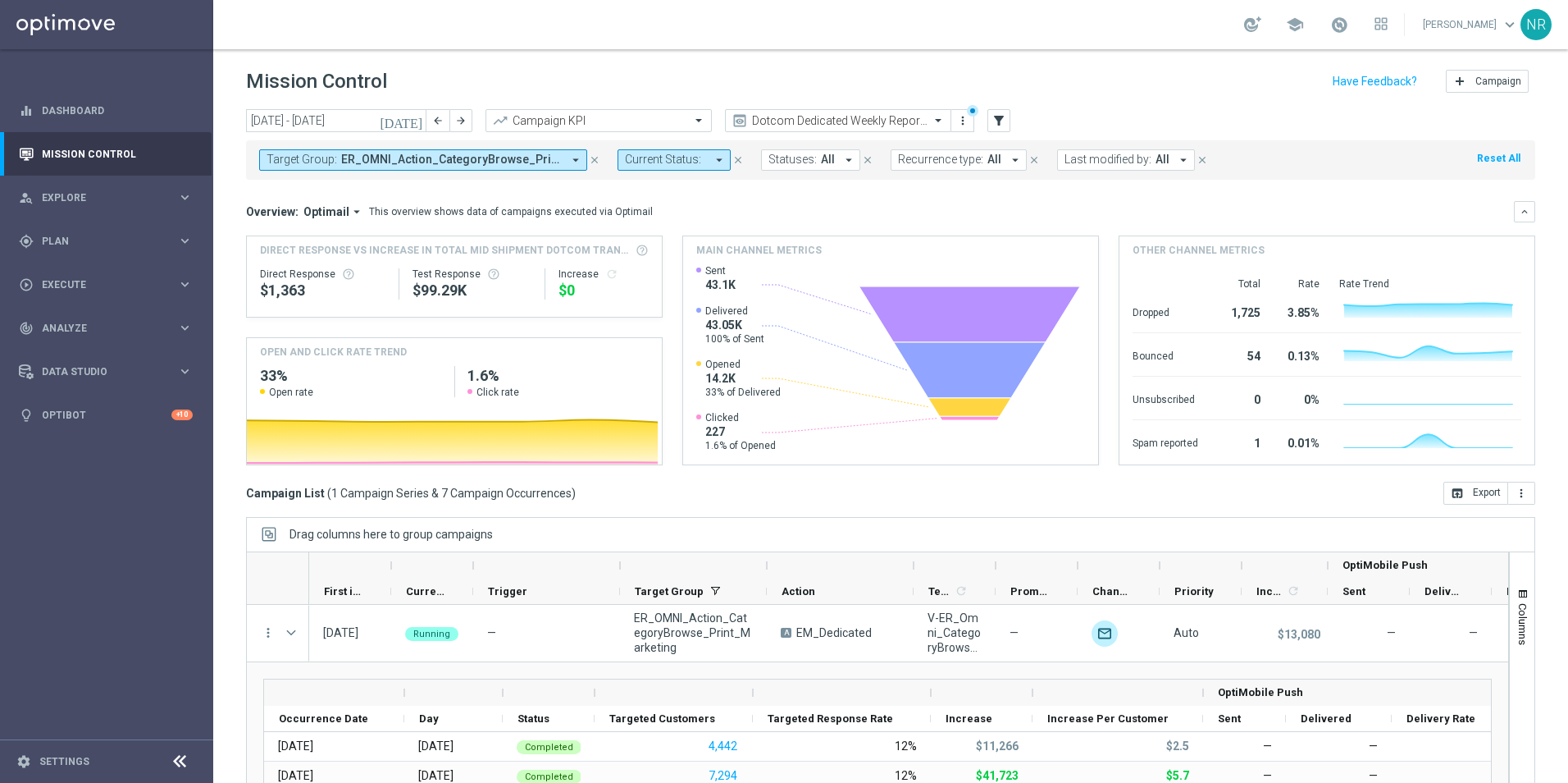
click at [403, 150] on button "Target Group: ER_OMNI_Action_CategoryBrowse_Print_Marketing arrow_drop_down" at bounding box center [423, 160] width 328 height 21
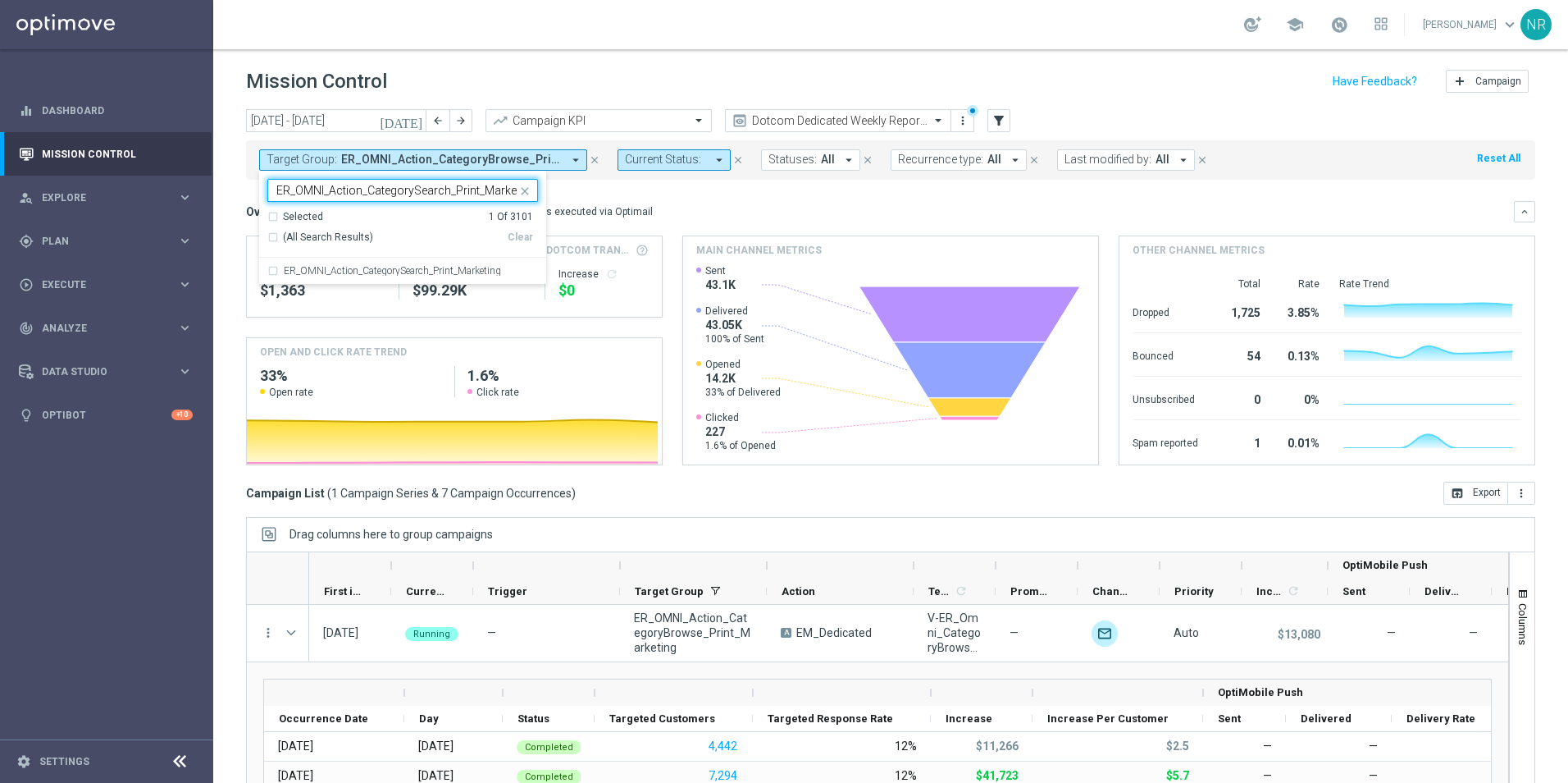
scroll to position [0, 13]
click at [443, 269] on label "ER_OMNI_Action_CategorySearch_Print_Marketing" at bounding box center [392, 271] width 217 height 10
type input "ER_OMNI_Action_CategorySearch_Print_Marketing"
click at [721, 212] on div "Overview: Optimail arrow_drop_down This overview shows data of campaigns execut…" at bounding box center [880, 211] width 1268 height 15
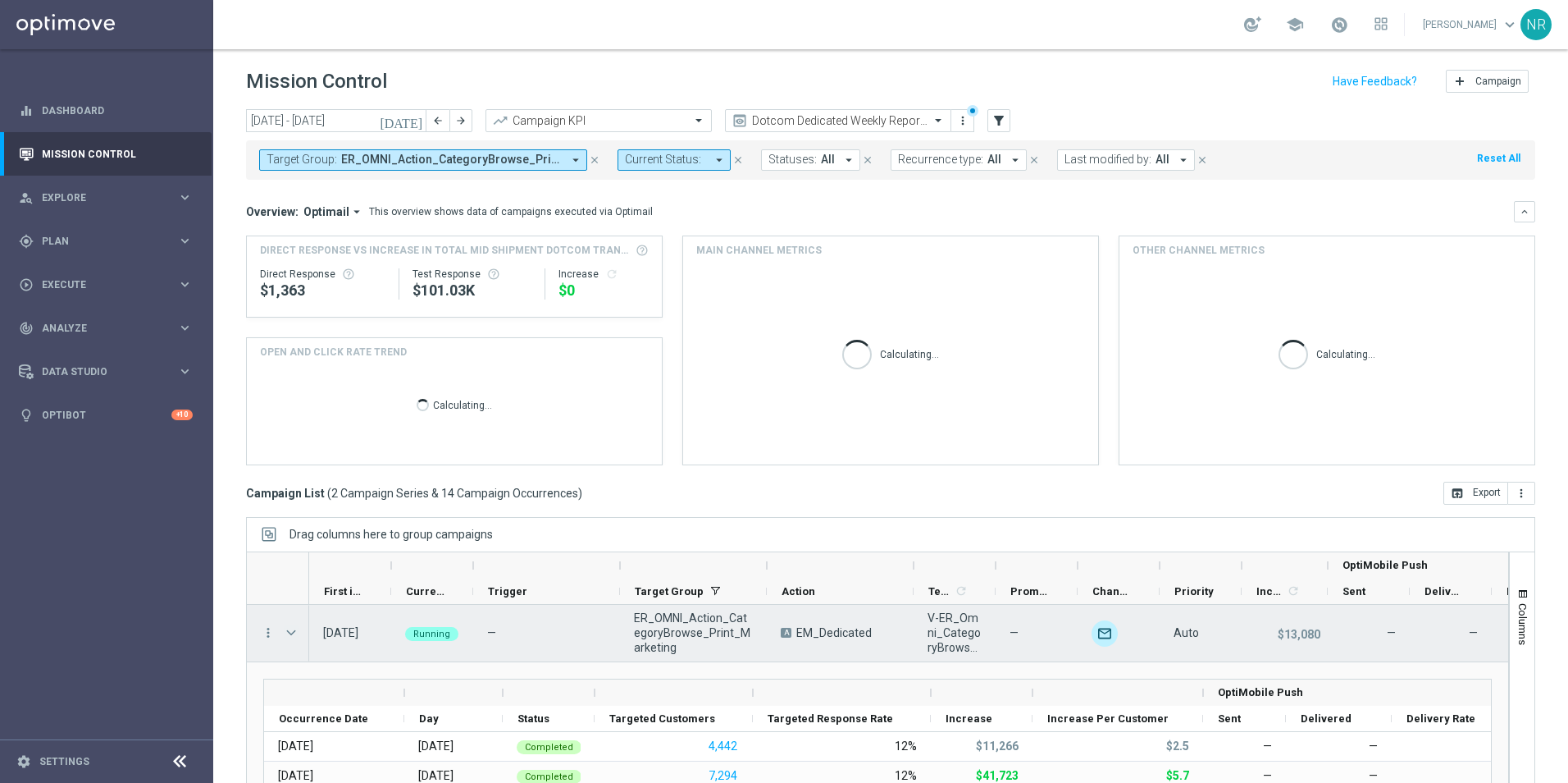
click at [297, 627] on span "Press SPACE to select this row." at bounding box center [291, 632] width 15 height 13
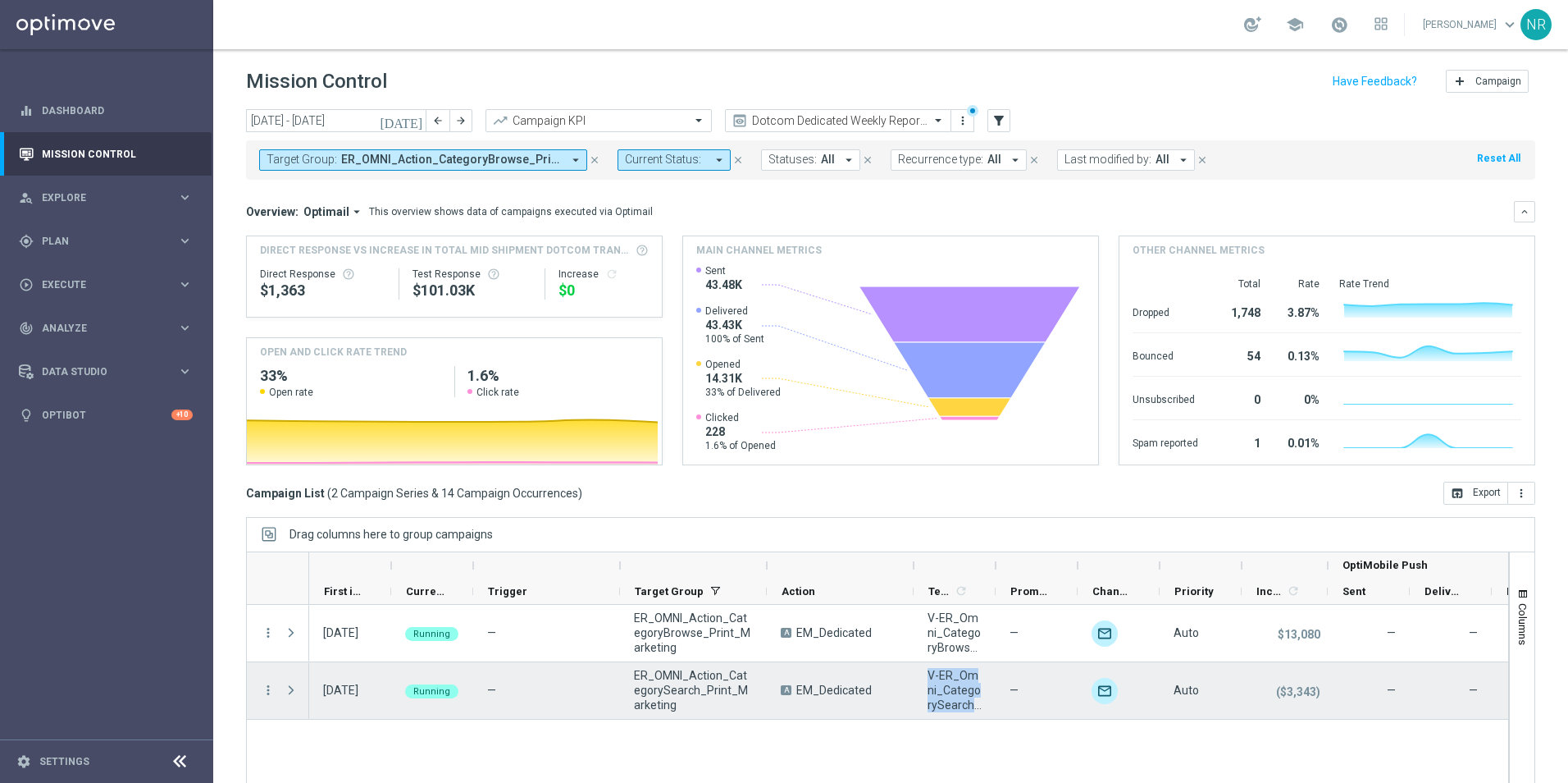
drag, startPoint x: 929, startPoint y: 672, endPoint x: 990, endPoint y: 706, distance: 69.8
click at [990, 706] on div "V-ER_Omni_CategorySearch_Print" at bounding box center [954, 691] width 82 height 56
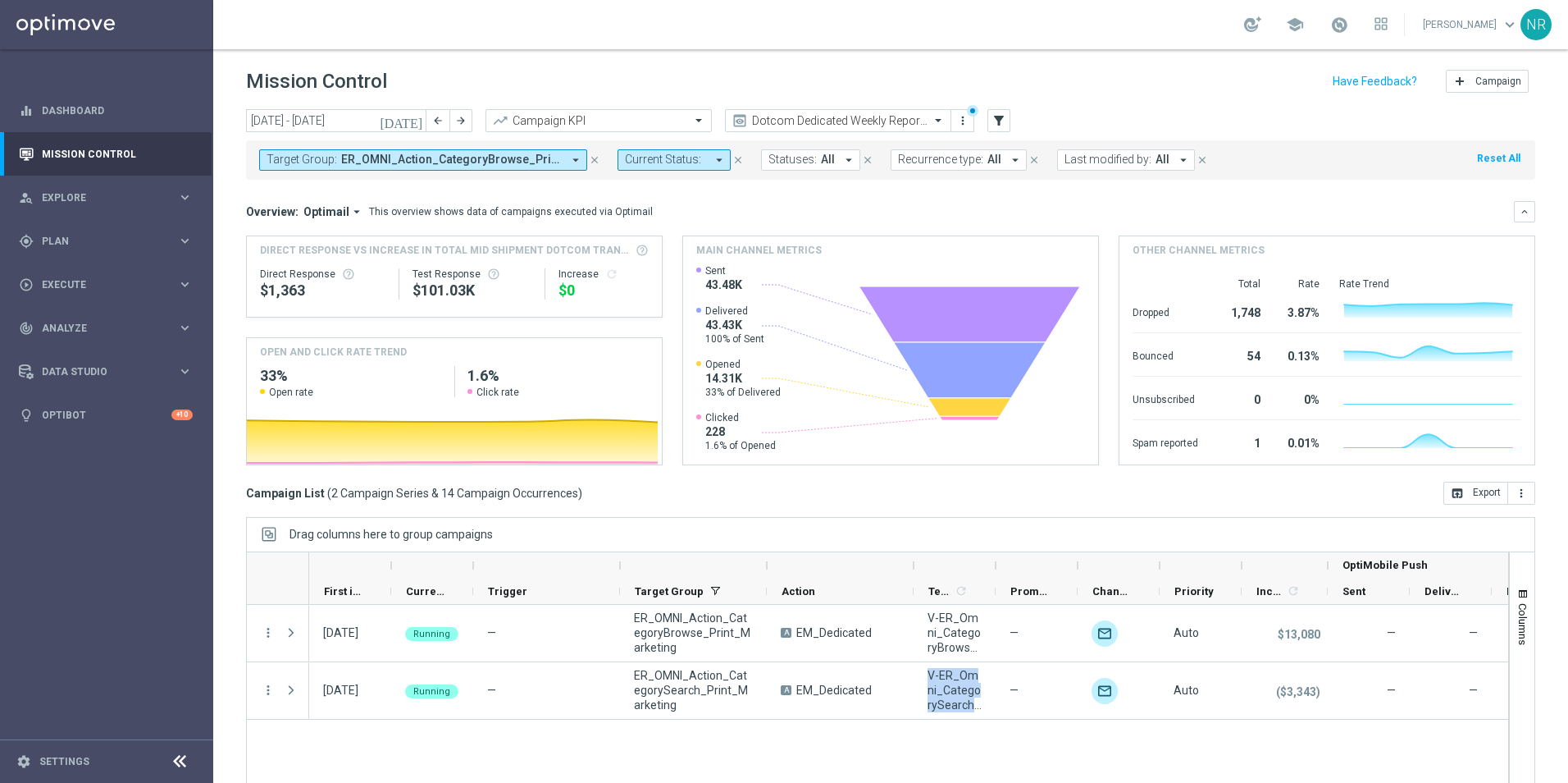
drag, startPoint x: 990, startPoint y: 706, endPoint x: 952, endPoint y: 692, distance: 40.5
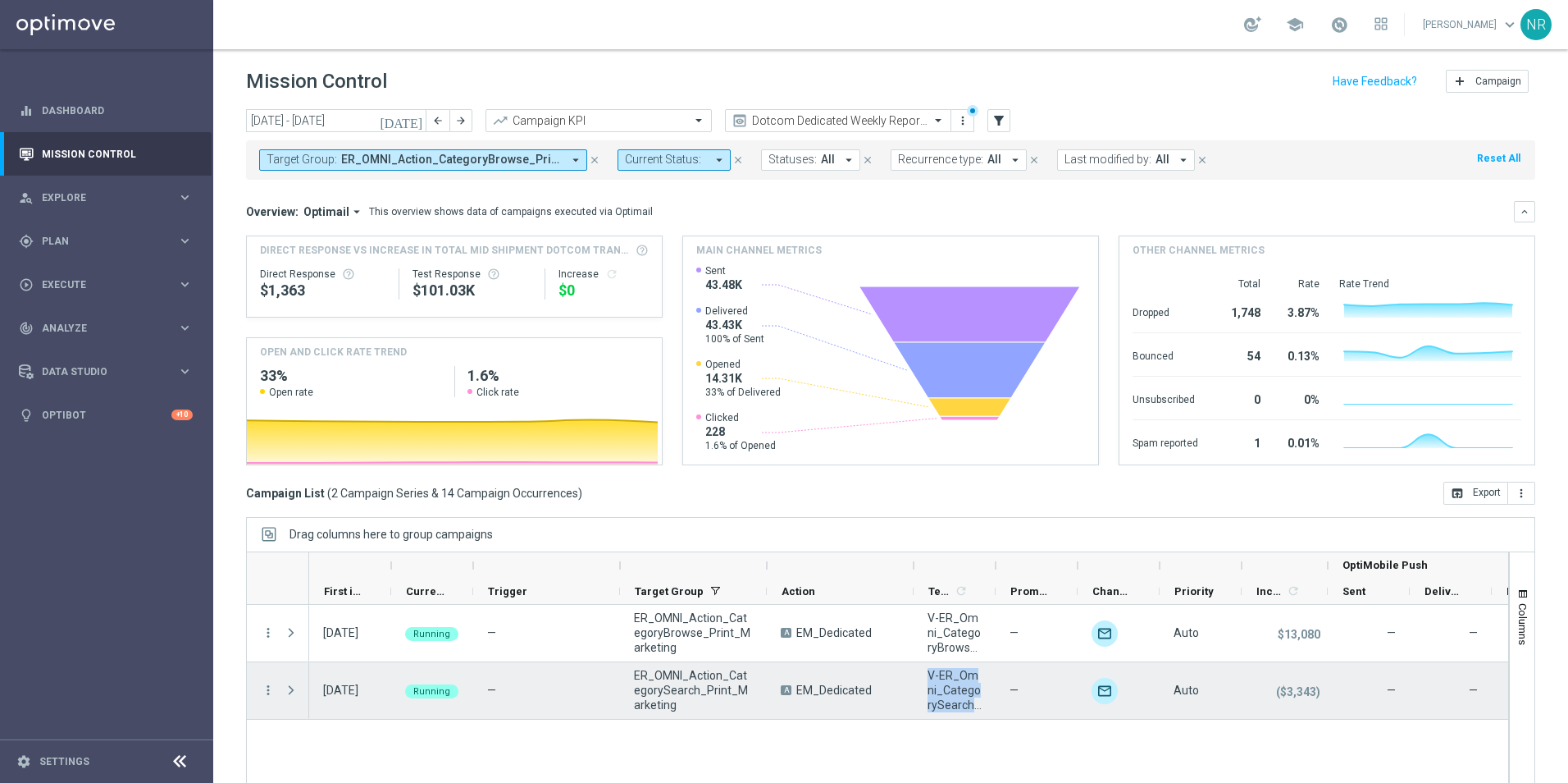
copy span "V-ER_Omni_CategorySearch_Pr"
